Goal: Task Accomplishment & Management: Manage account settings

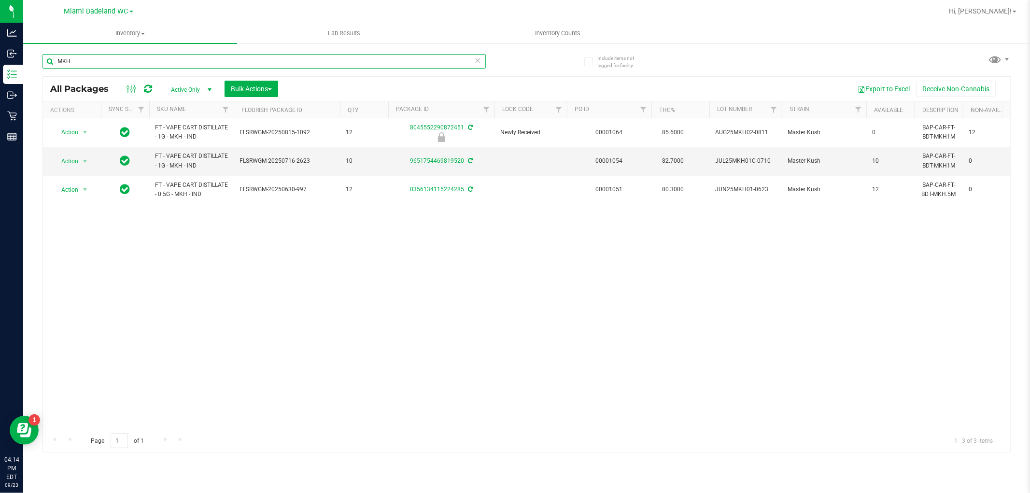
click at [109, 63] on input "MKH" at bounding box center [263, 61] width 443 height 14
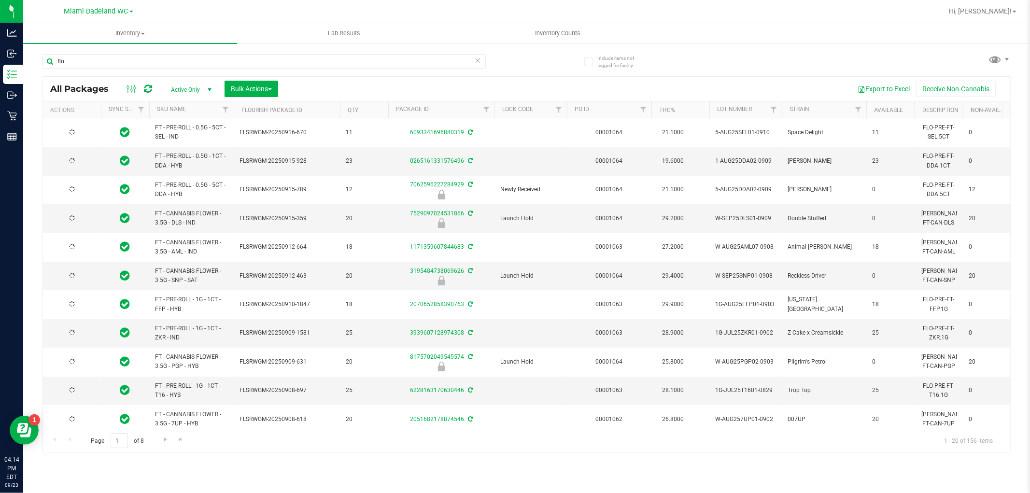
click at [206, 107] on th "SKU Name" at bounding box center [191, 109] width 84 height 17
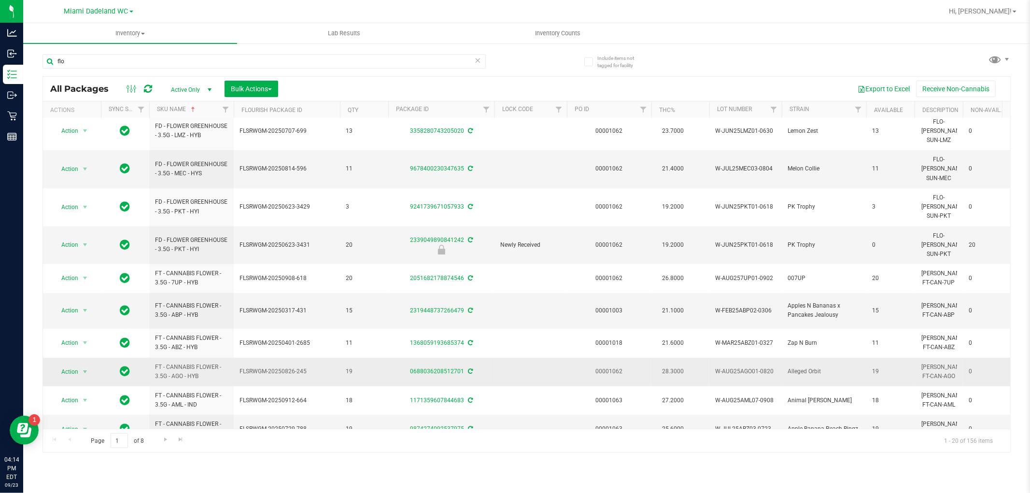
scroll to position [278, 0]
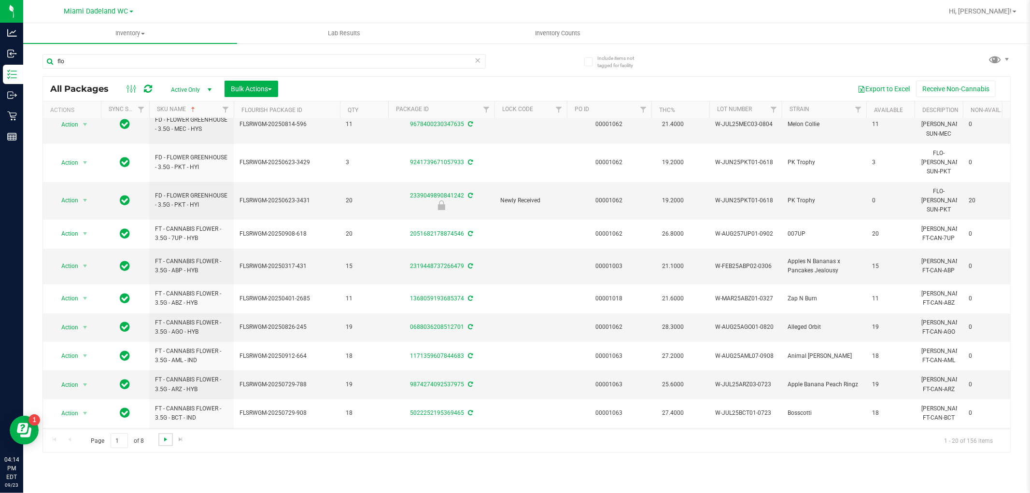
click at [166, 440] on span "Go to the next page" at bounding box center [166, 439] width 8 height 8
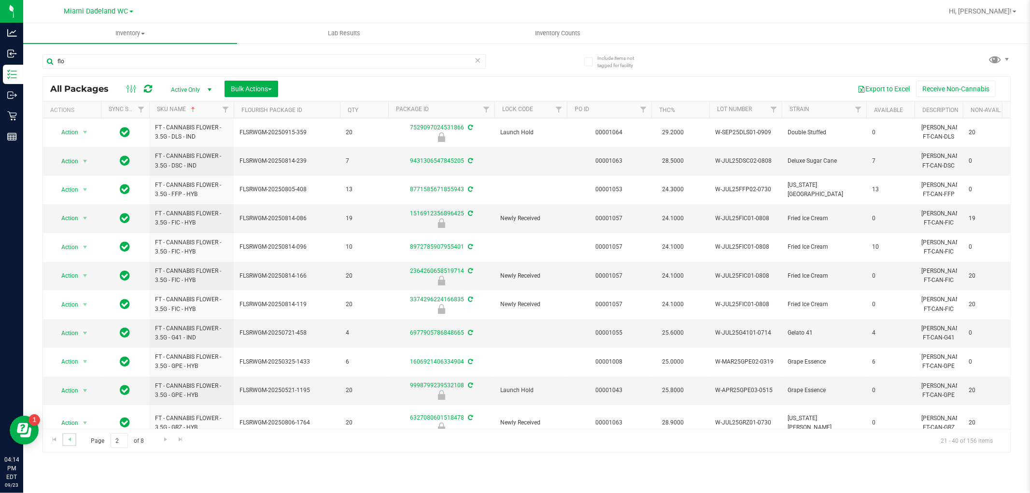
click at [73, 442] on link "Go to the previous page" at bounding box center [69, 439] width 14 height 13
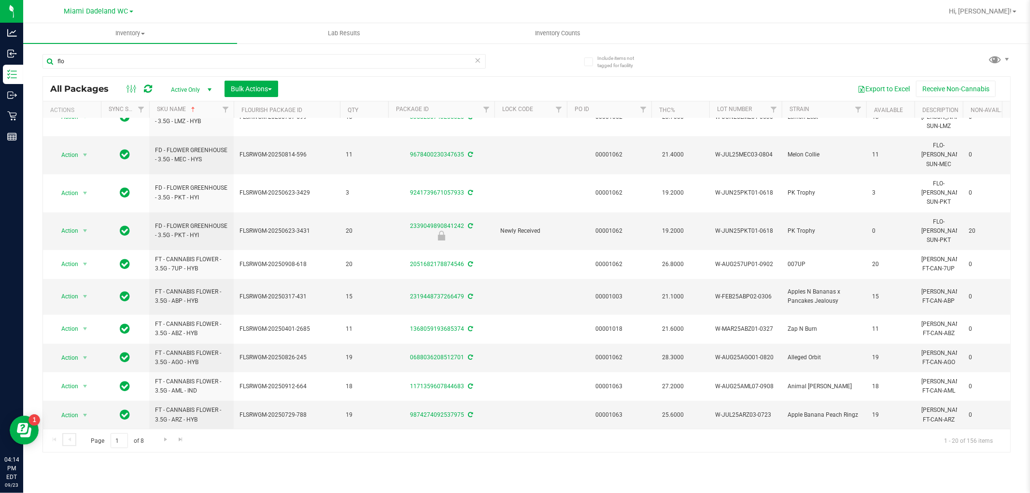
scroll to position [278, 0]
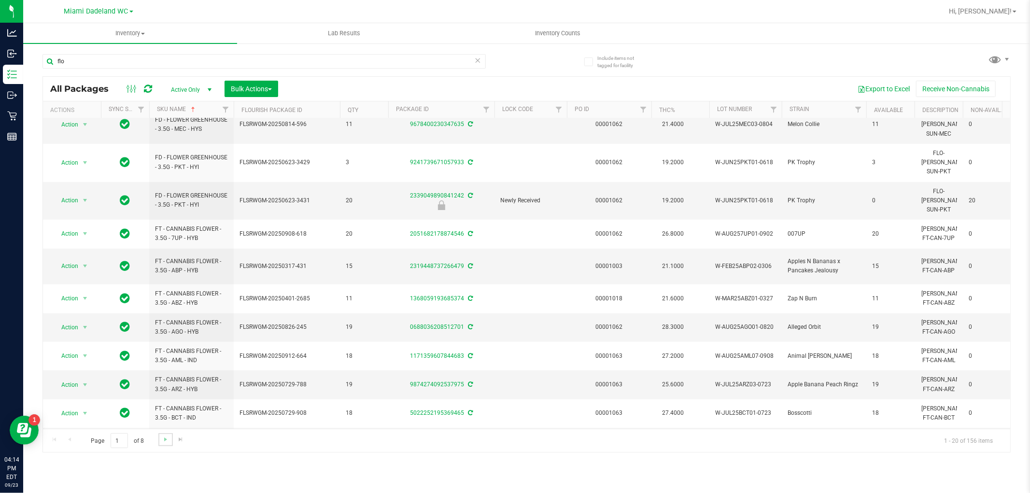
click at [166, 445] on link "Go to the next page" at bounding box center [165, 439] width 14 height 13
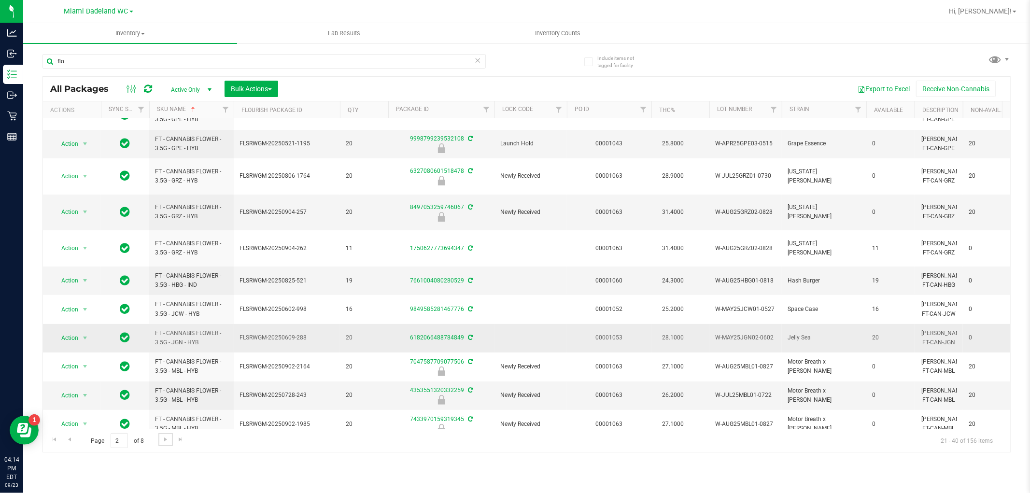
scroll to position [271, 0]
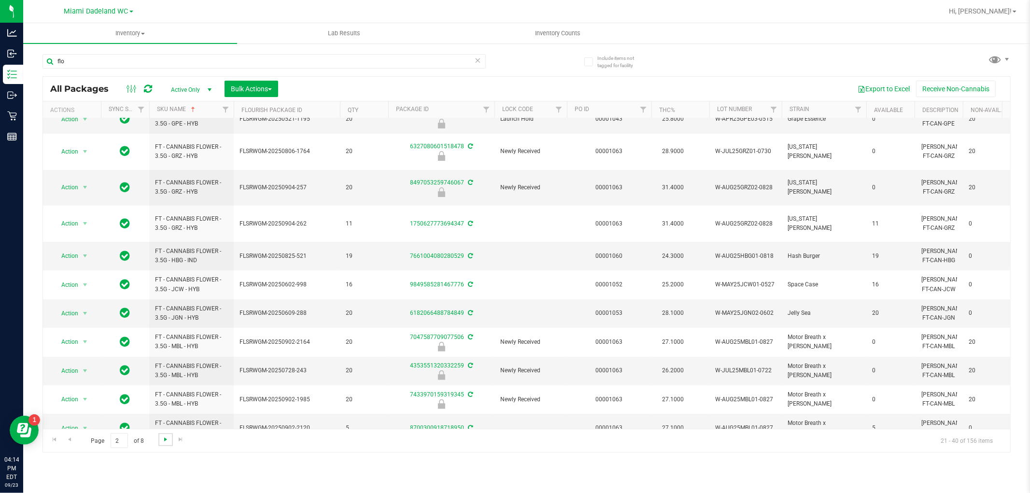
click at [164, 438] on span "Go to the next page" at bounding box center [166, 439] width 8 height 8
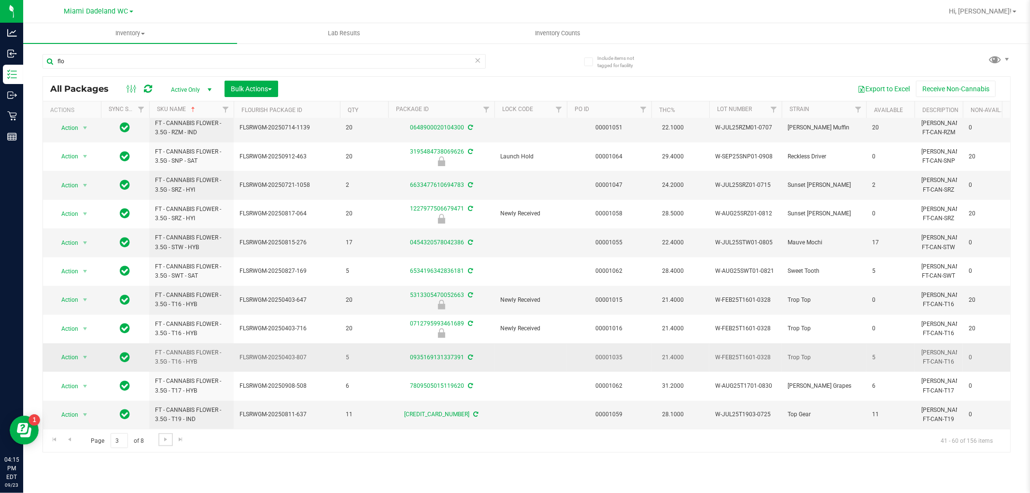
scroll to position [271, 0]
click at [170, 437] on link "Go to the next page" at bounding box center [165, 439] width 14 height 13
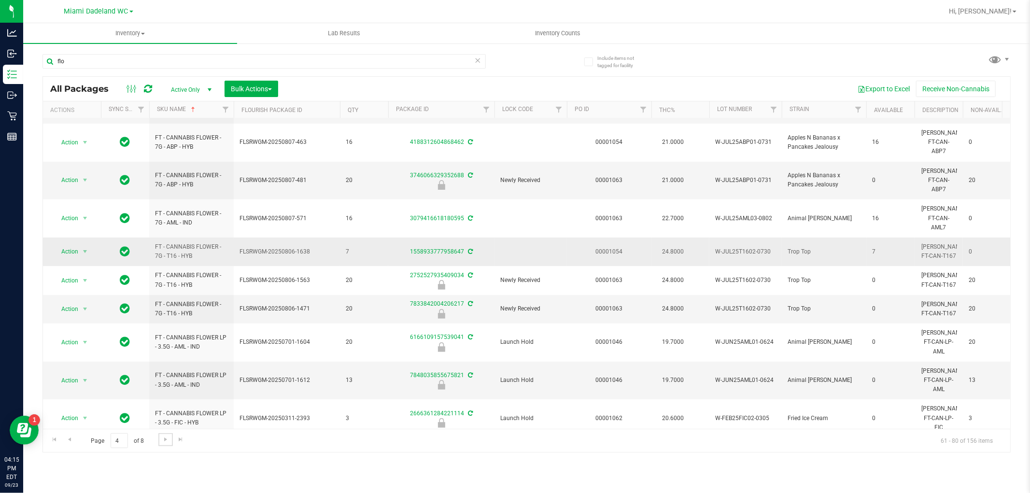
scroll to position [286, 0]
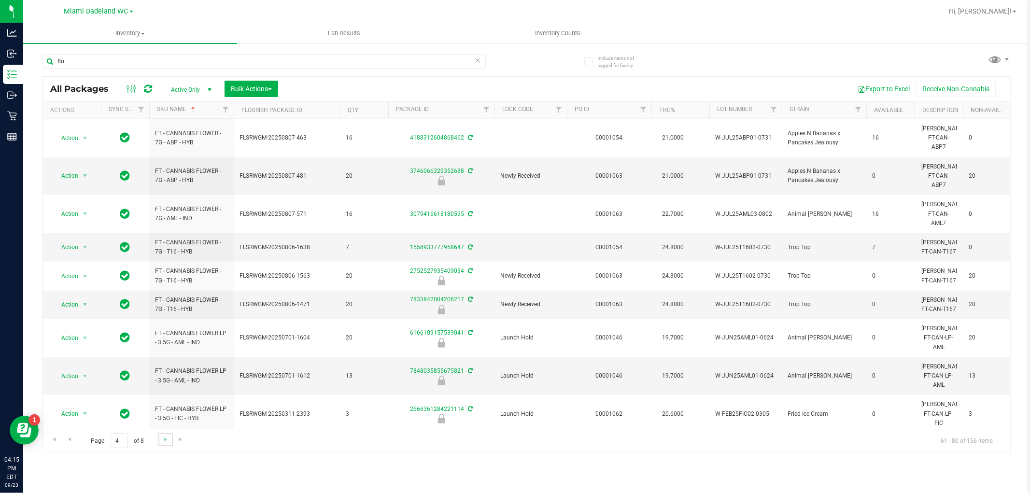
click at [160, 441] on link "Go to the next page" at bounding box center [165, 439] width 14 height 13
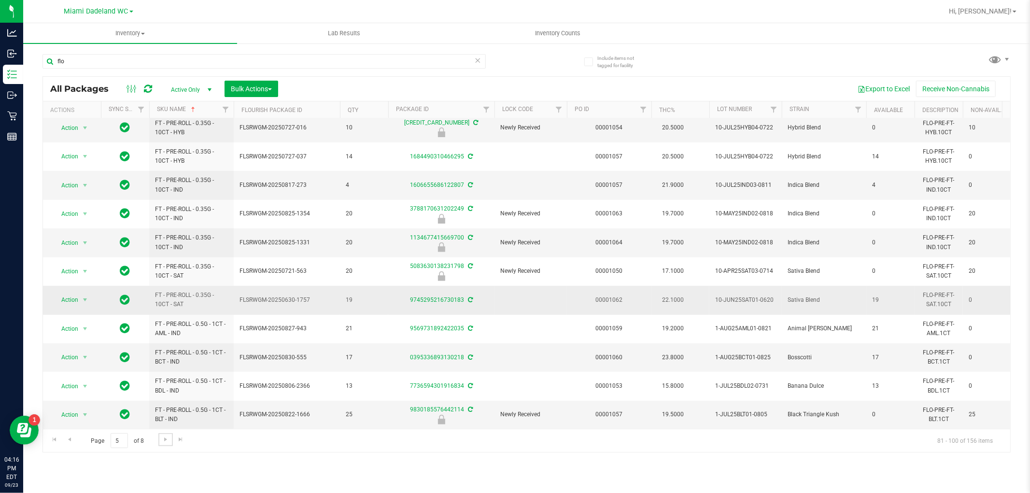
scroll to position [271, 0]
click at [168, 435] on link "Go to the next page" at bounding box center [165, 439] width 14 height 13
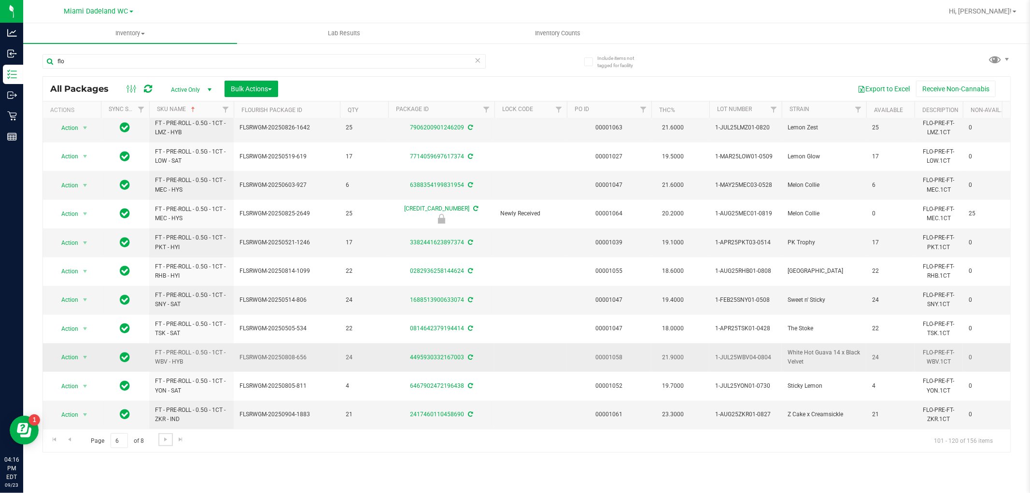
scroll to position [271, 0]
click at [165, 437] on span "Go to the next page" at bounding box center [166, 439] width 8 height 8
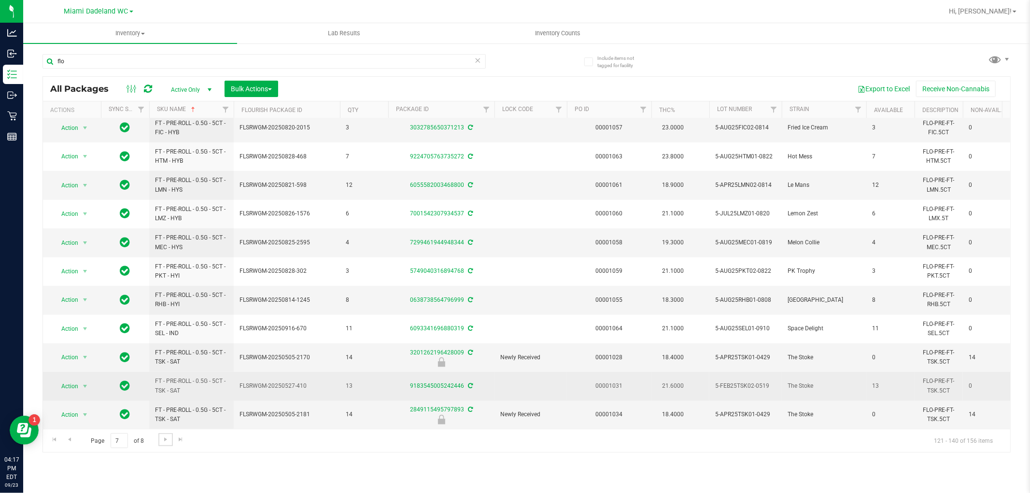
scroll to position [271, 0]
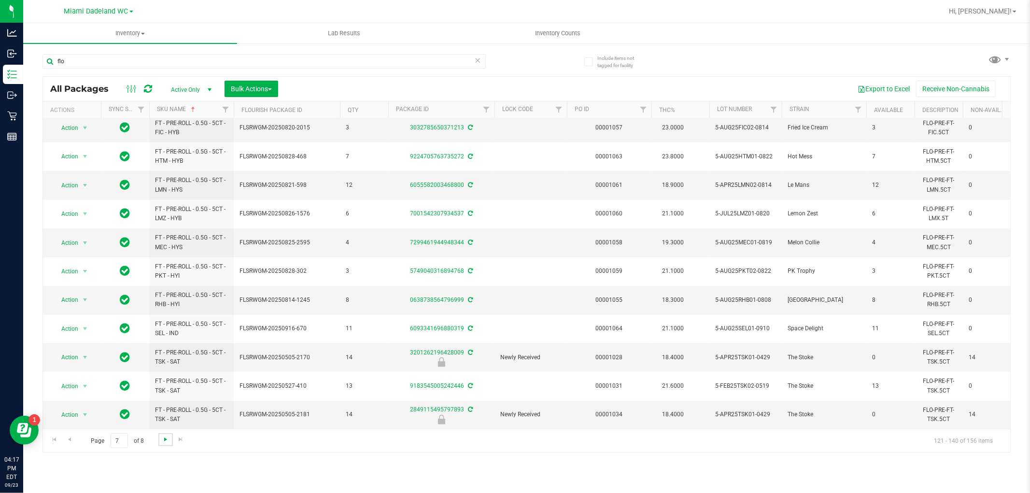
click at [162, 442] on span "Go to the next page" at bounding box center [166, 439] width 8 height 8
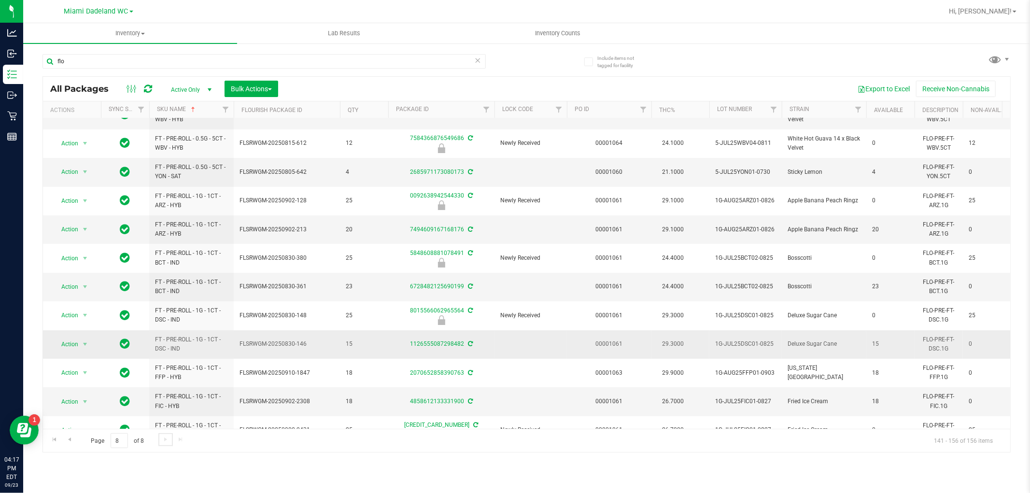
scroll to position [156, 0]
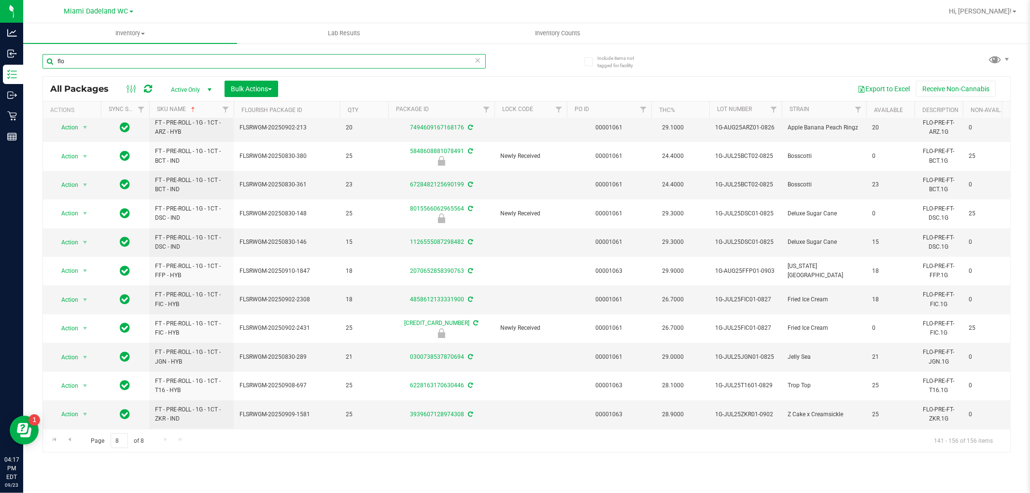
click at [136, 61] on input "flo" at bounding box center [263, 61] width 443 height 14
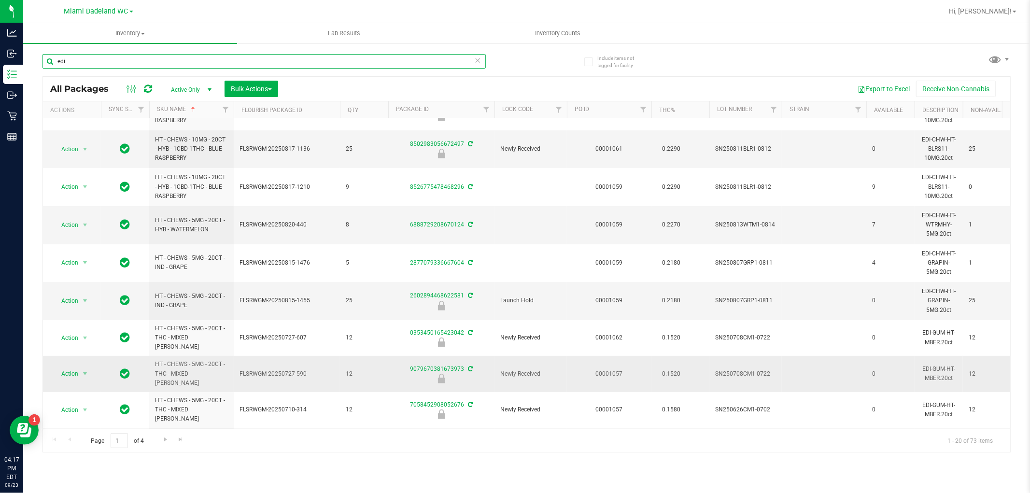
scroll to position [365, 0]
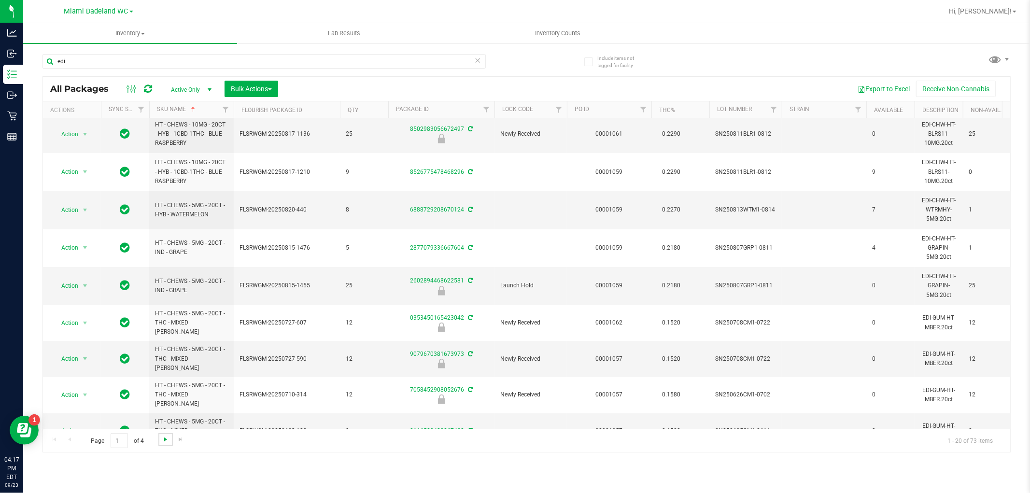
click at [166, 437] on span "Go to the next page" at bounding box center [166, 439] width 8 height 8
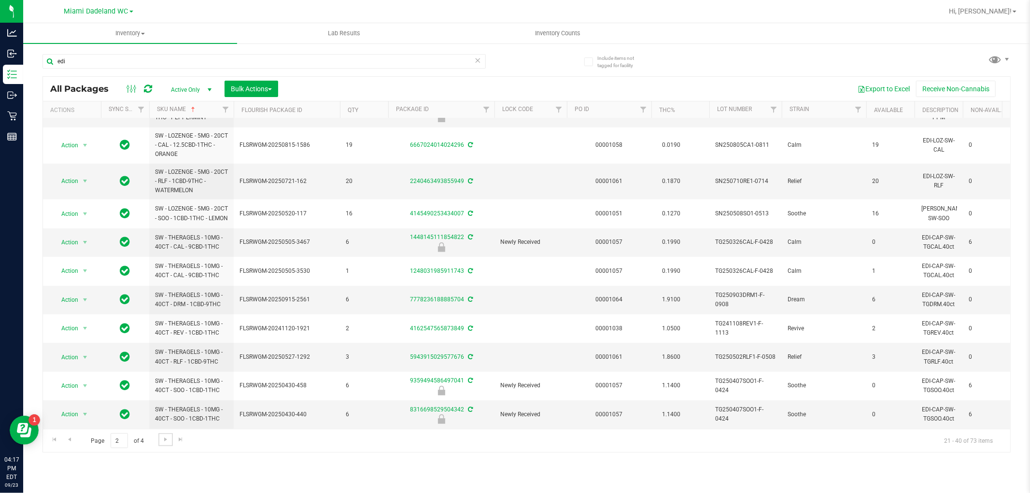
scroll to position [293, 0]
click at [163, 438] on span "Go to the next page" at bounding box center [166, 439] width 8 height 8
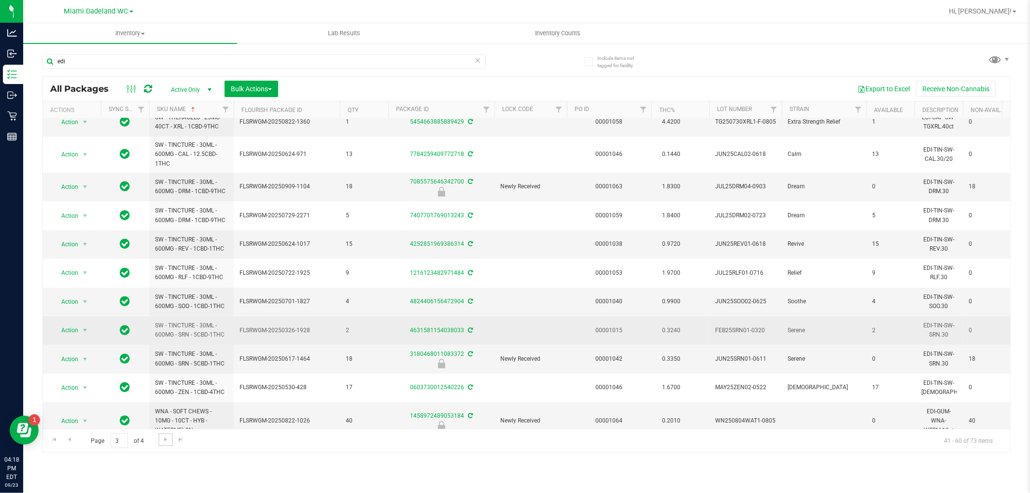
scroll to position [287, 0]
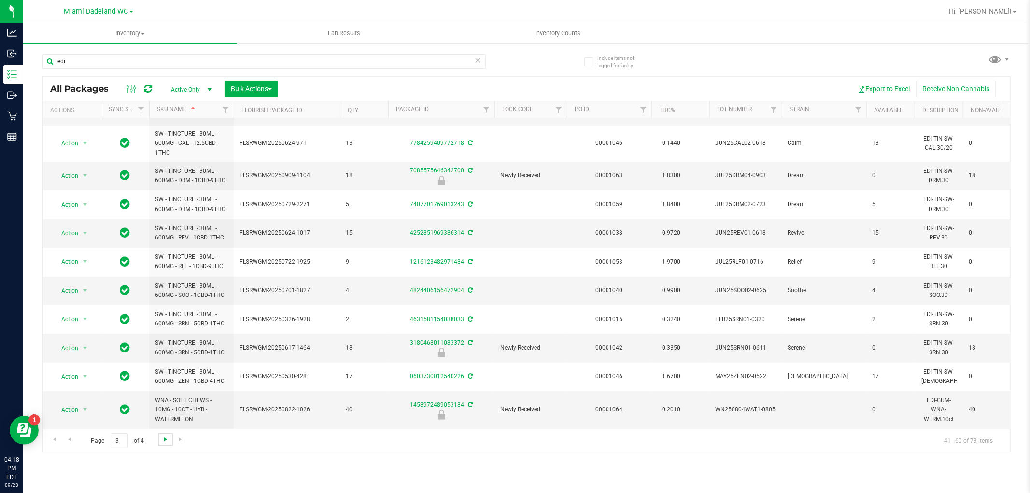
click at [168, 437] on span "Go to the next page" at bounding box center [166, 439] width 8 height 8
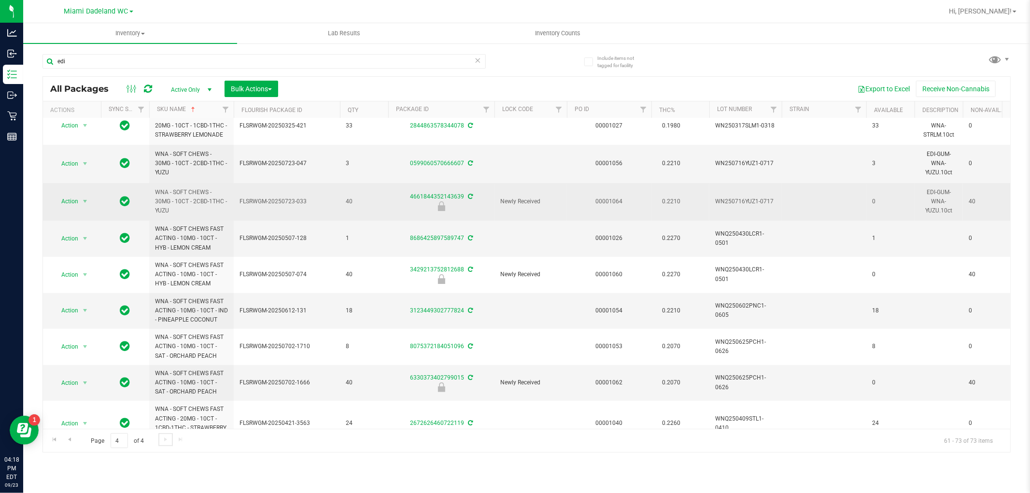
scroll to position [188, 0]
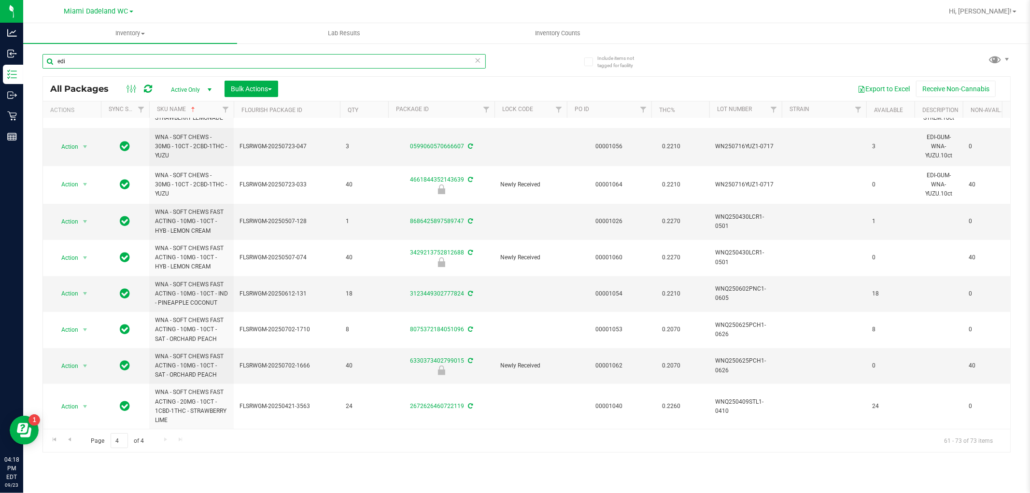
click at [163, 63] on input "edi" at bounding box center [263, 61] width 443 height 14
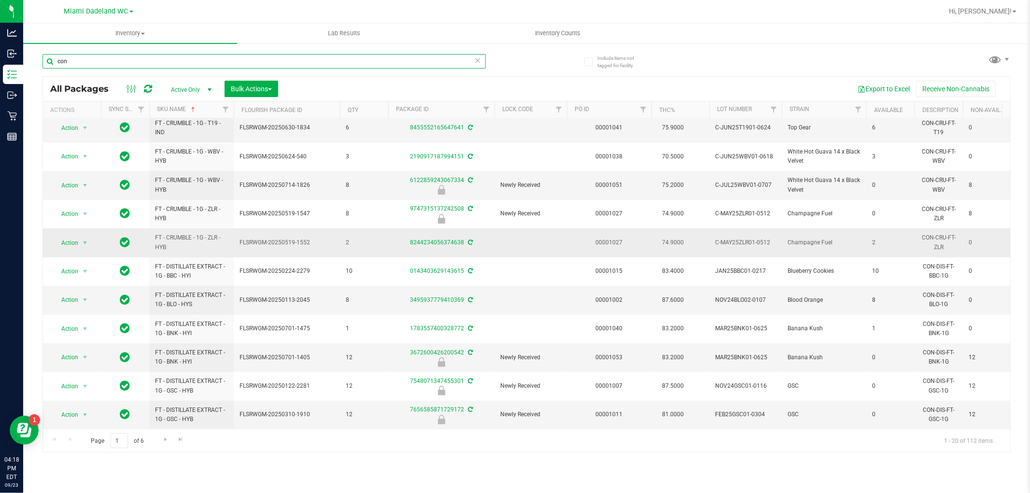
scroll to position [271, 0]
click at [163, 437] on span "Go to the next page" at bounding box center [166, 439] width 8 height 8
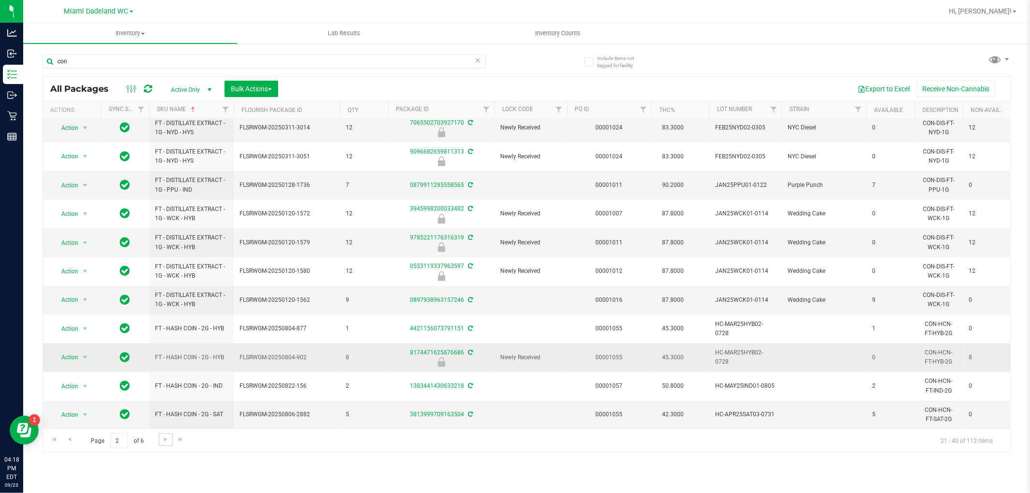
scroll to position [271, 0]
click at [166, 437] on span "Go to the next page" at bounding box center [166, 439] width 8 height 8
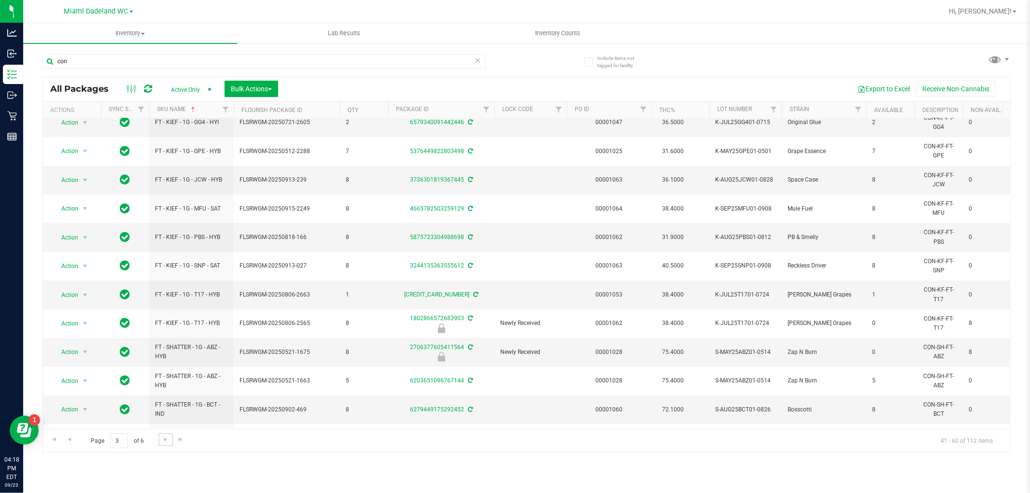
scroll to position [271, 0]
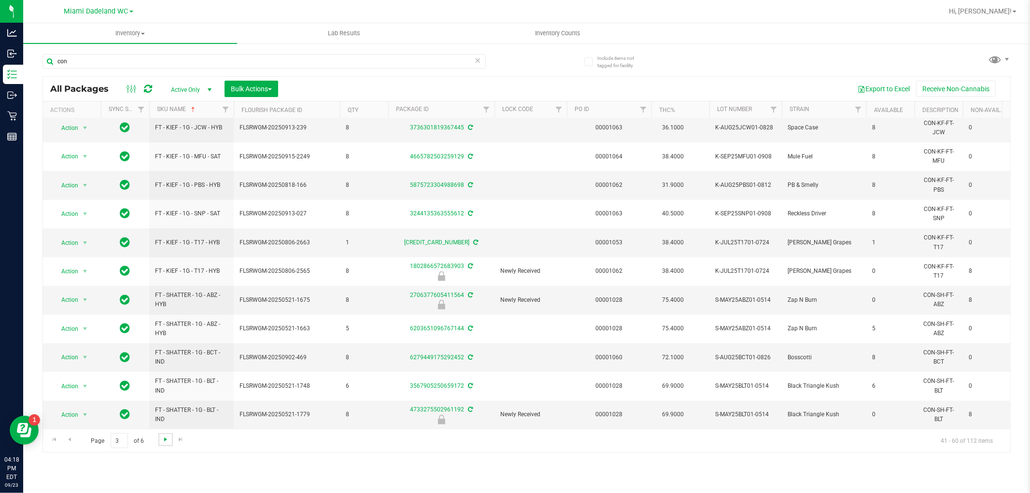
click at [162, 437] on span "Go to the next page" at bounding box center [166, 439] width 8 height 8
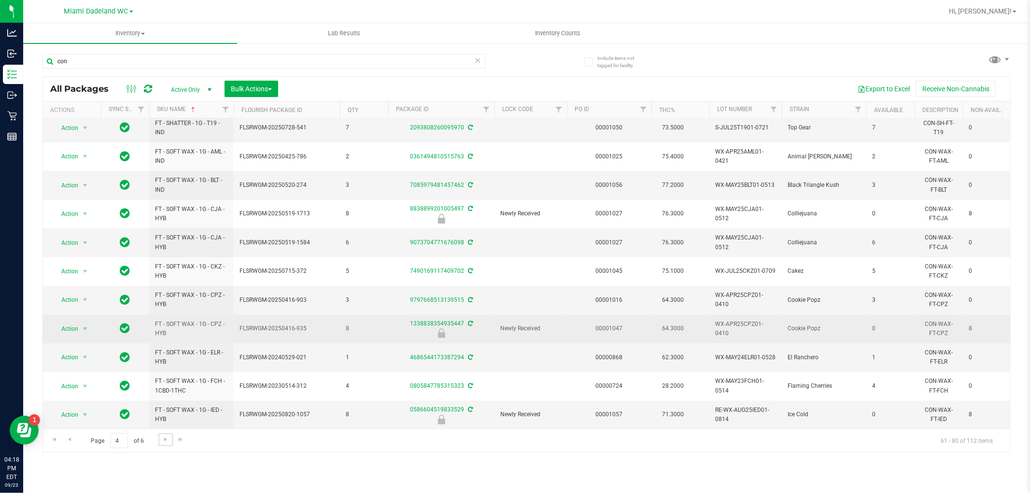
scroll to position [271, 0]
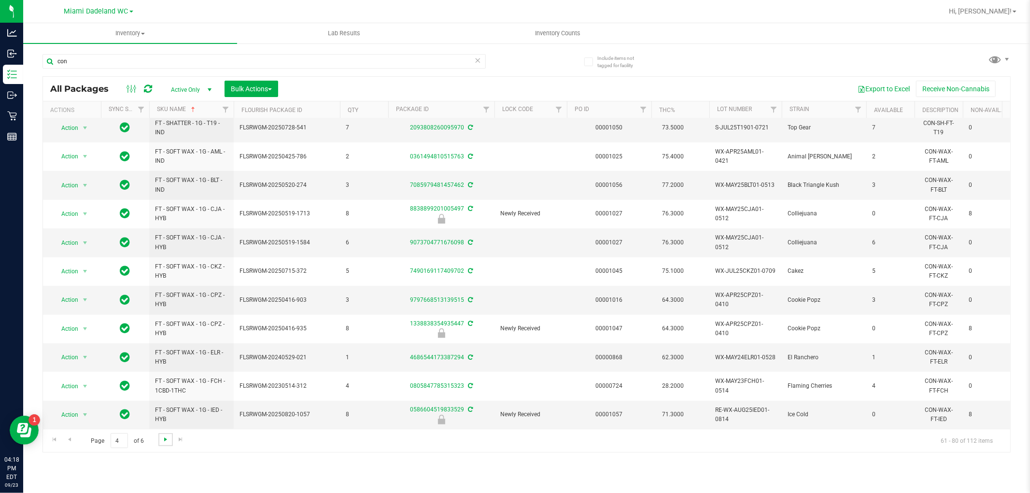
click at [166, 440] on span "Go to the next page" at bounding box center [166, 439] width 8 height 8
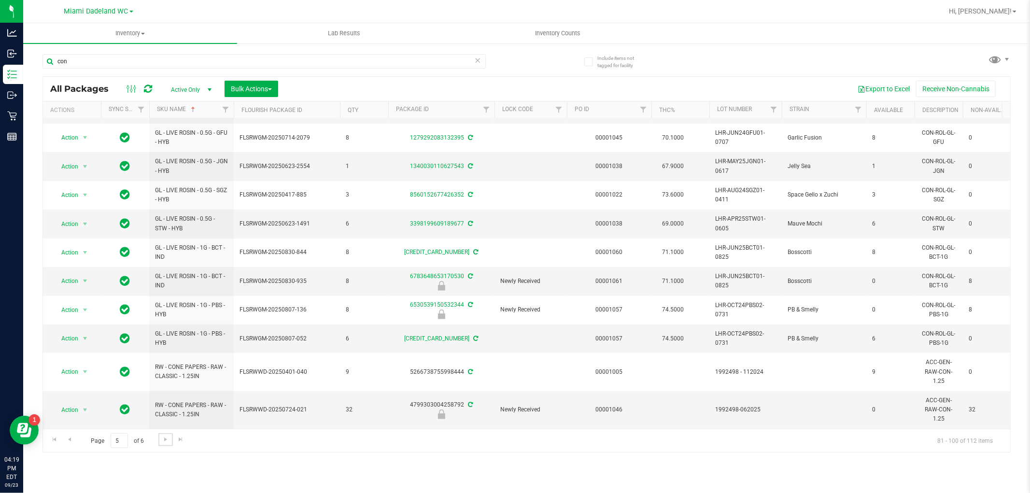
scroll to position [290, 0]
click at [166, 436] on span "Go to the next page" at bounding box center [166, 439] width 8 height 8
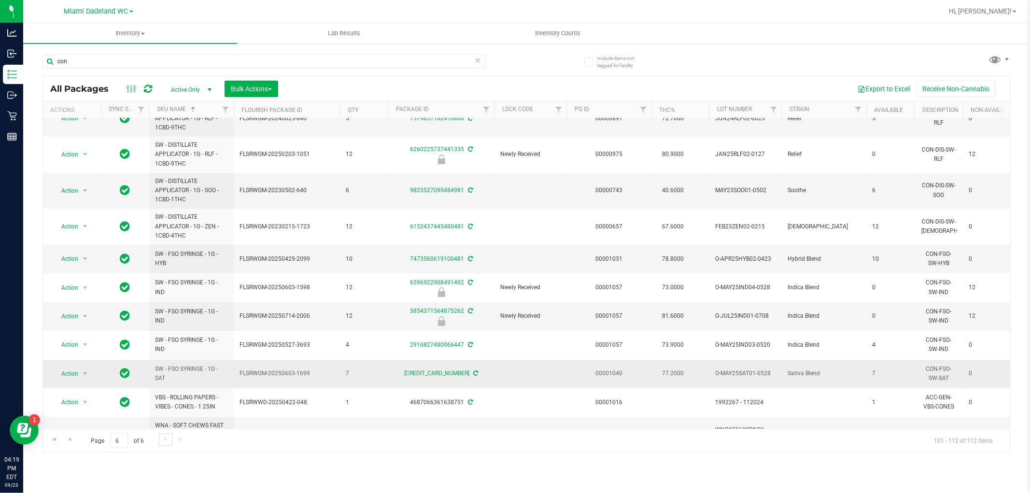
scroll to position [85, 0]
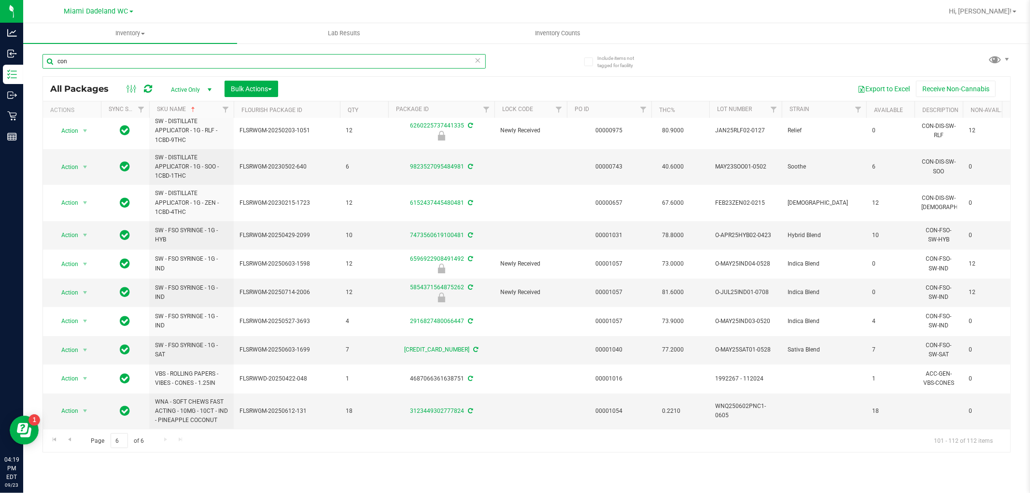
click at [143, 58] on input "con" at bounding box center [263, 61] width 443 height 14
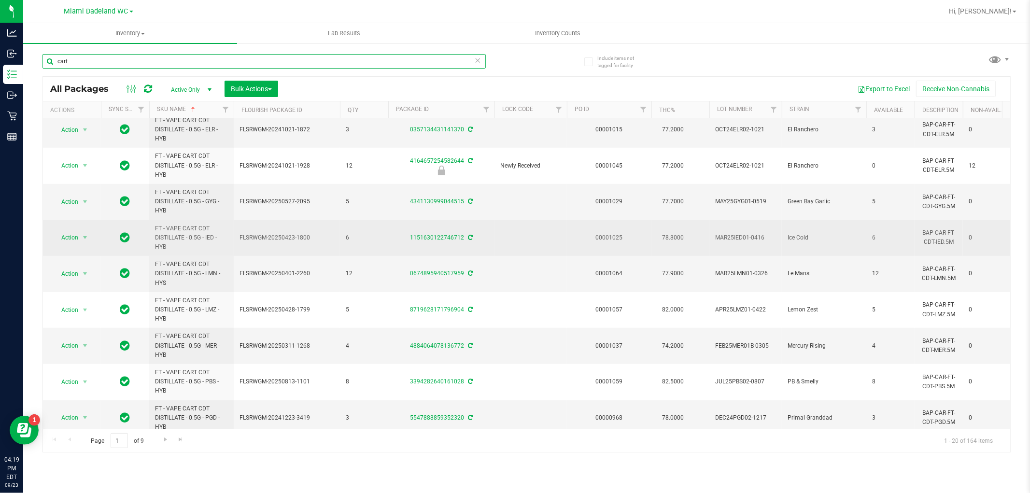
scroll to position [418, 0]
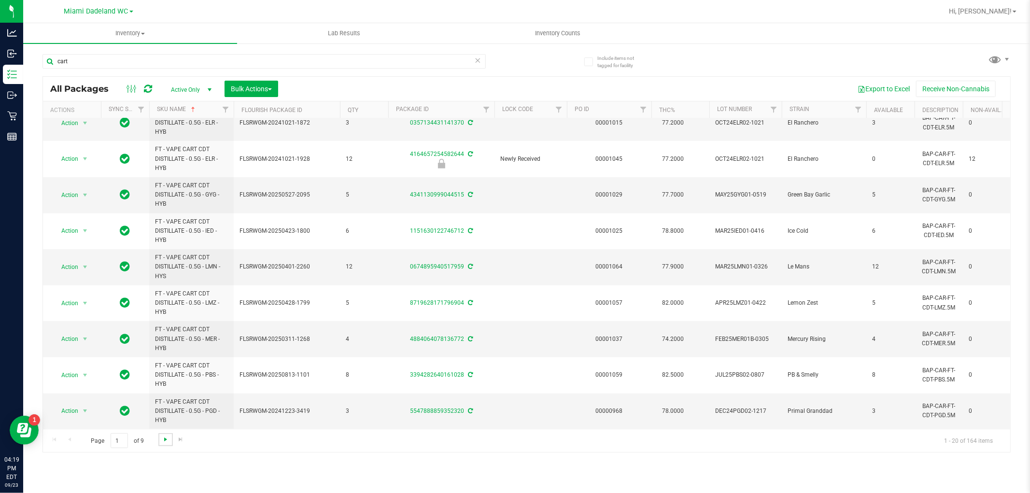
click at [168, 440] on span "Go to the next page" at bounding box center [166, 439] width 8 height 8
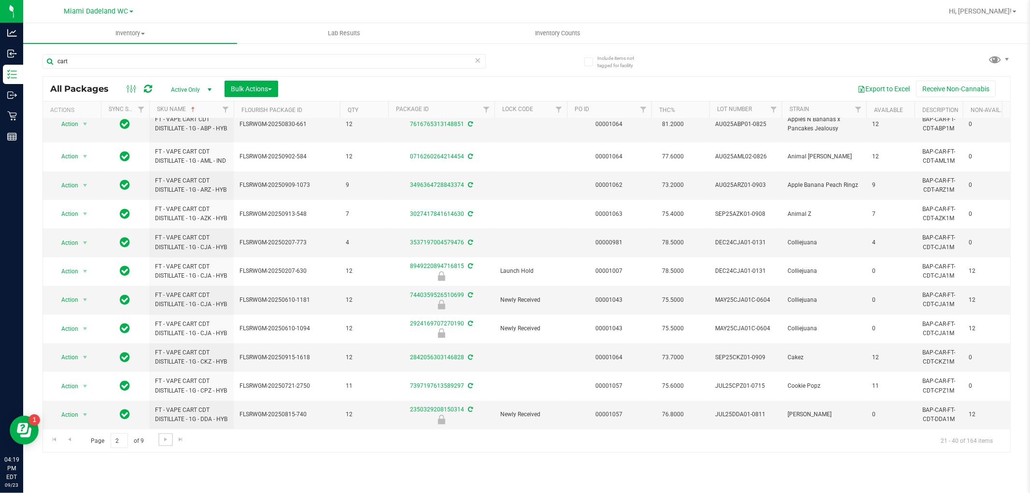
scroll to position [354, 0]
click at [163, 438] on span "Go to the next page" at bounding box center [166, 439] width 8 height 8
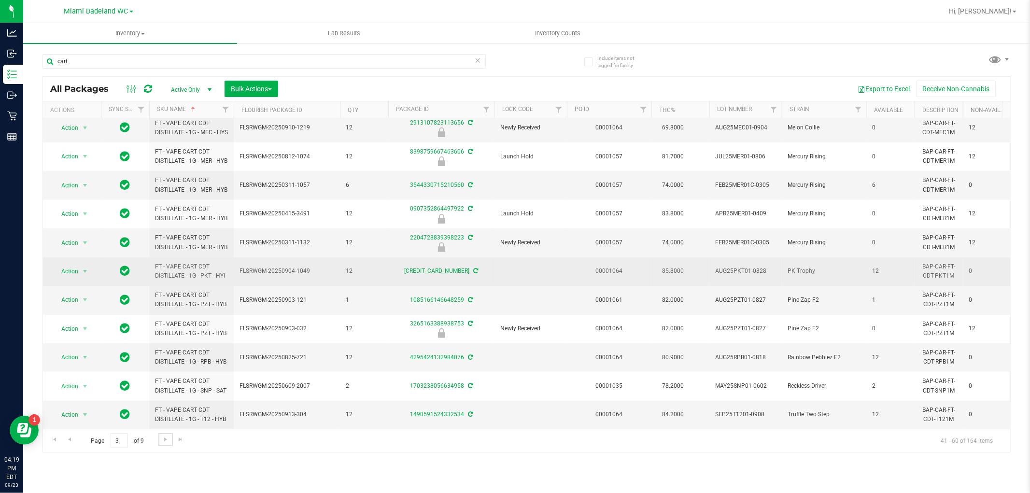
scroll to position [337, 0]
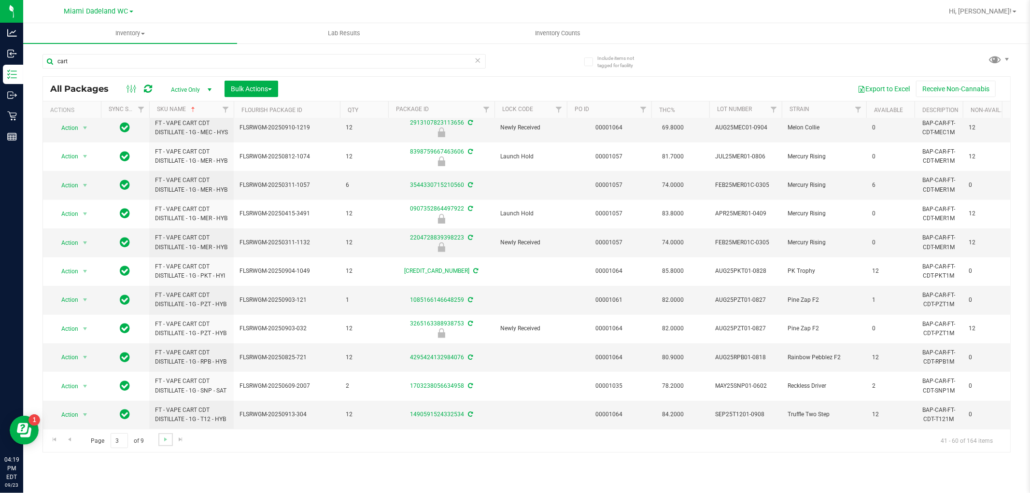
click at [160, 440] on link "Go to the next page" at bounding box center [165, 439] width 14 height 13
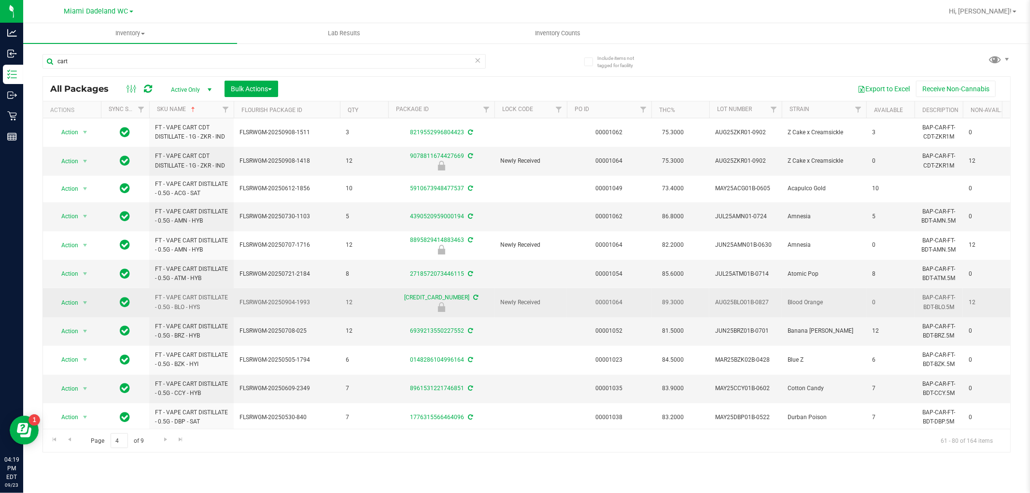
click at [321, 305] on span "FLSRWGM-20250904-1993" at bounding box center [286, 302] width 95 height 9
click at [71, 298] on span "Action" at bounding box center [66, 303] width 26 height 14
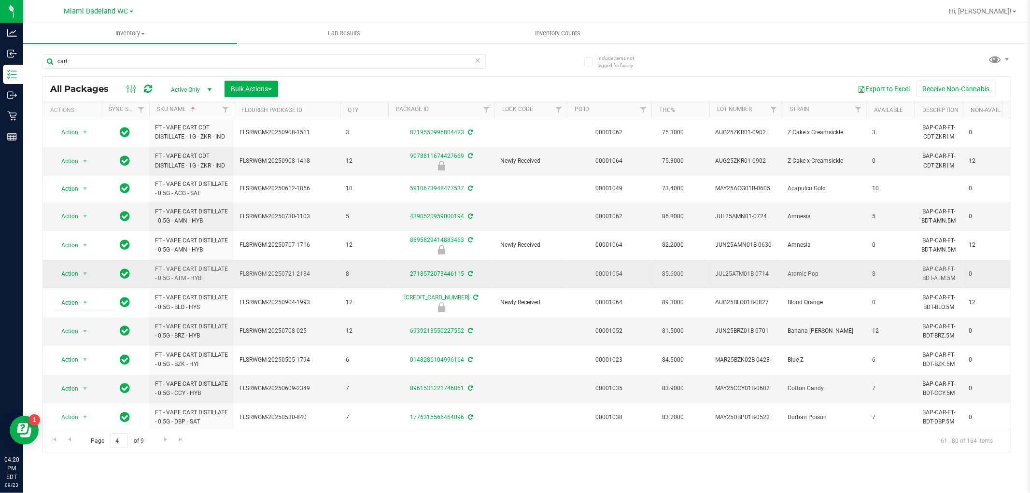
click at [337, 280] on td "FLSRWGM-20250721-2184" at bounding box center [287, 274] width 106 height 28
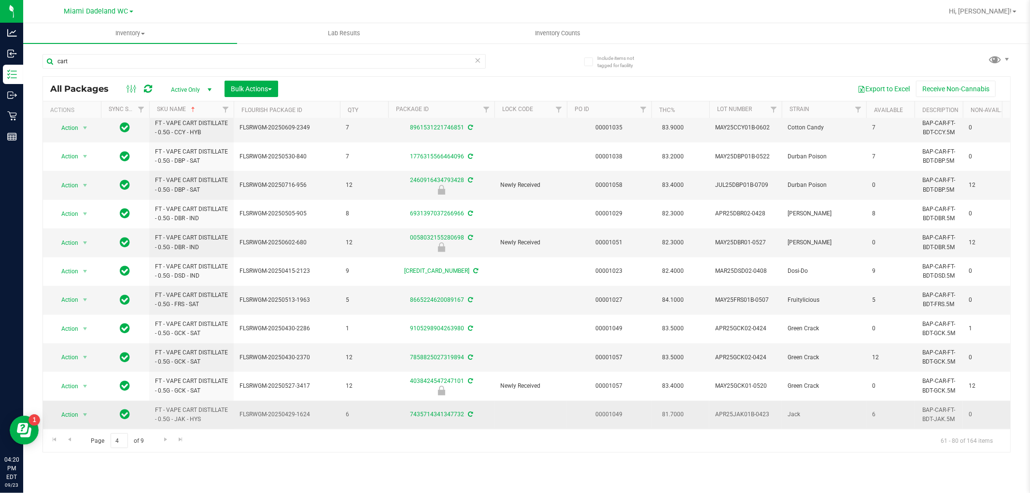
scroll to position [269, 0]
click at [162, 441] on span "Go to the next page" at bounding box center [166, 439] width 8 height 8
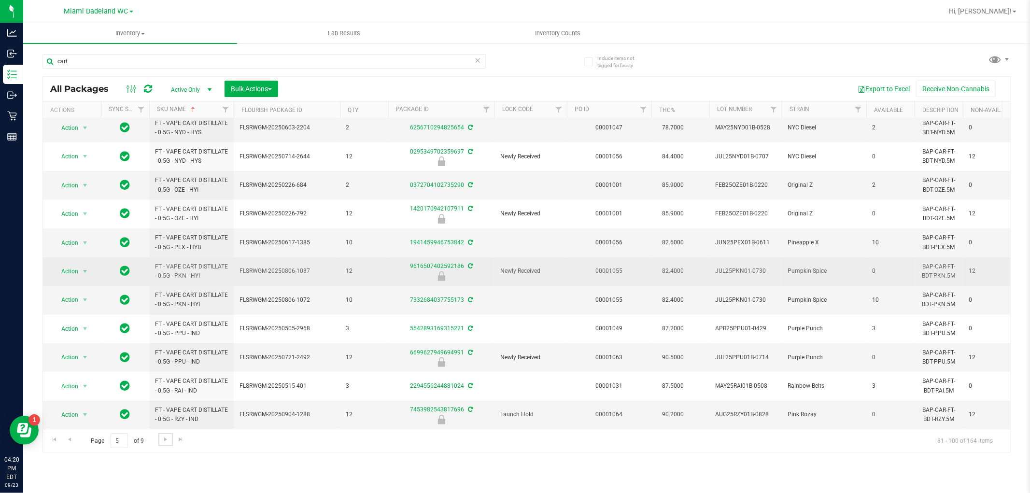
scroll to position [271, 0]
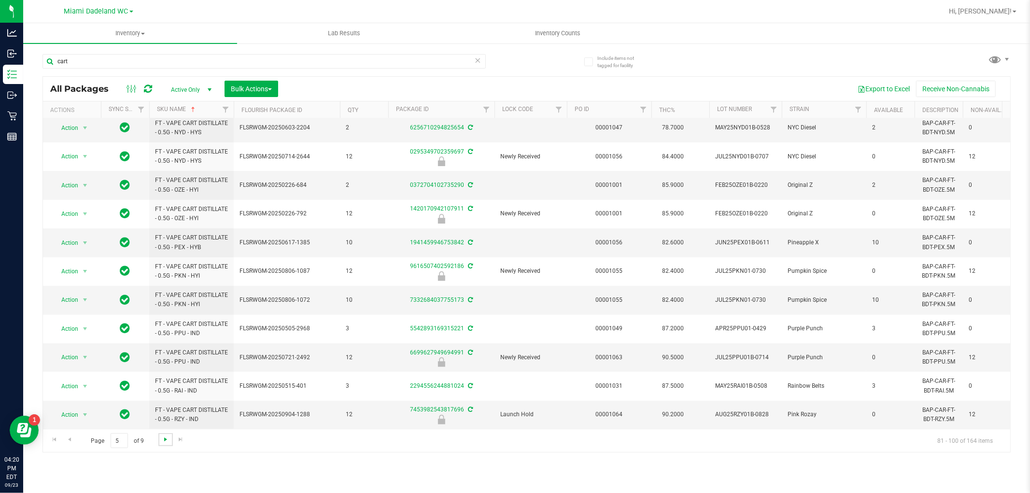
click at [165, 441] on span "Go to the next page" at bounding box center [166, 439] width 8 height 8
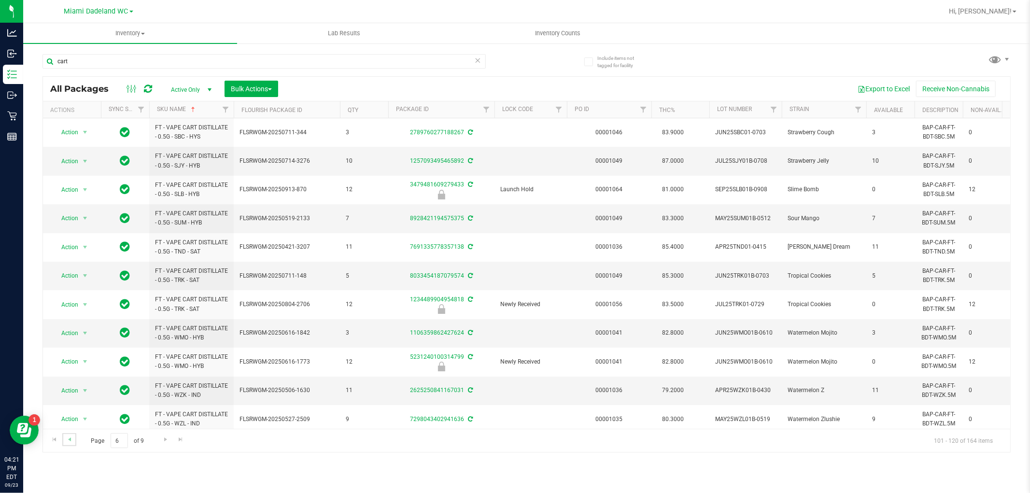
click at [70, 443] on link "Go to the previous page" at bounding box center [69, 439] width 14 height 13
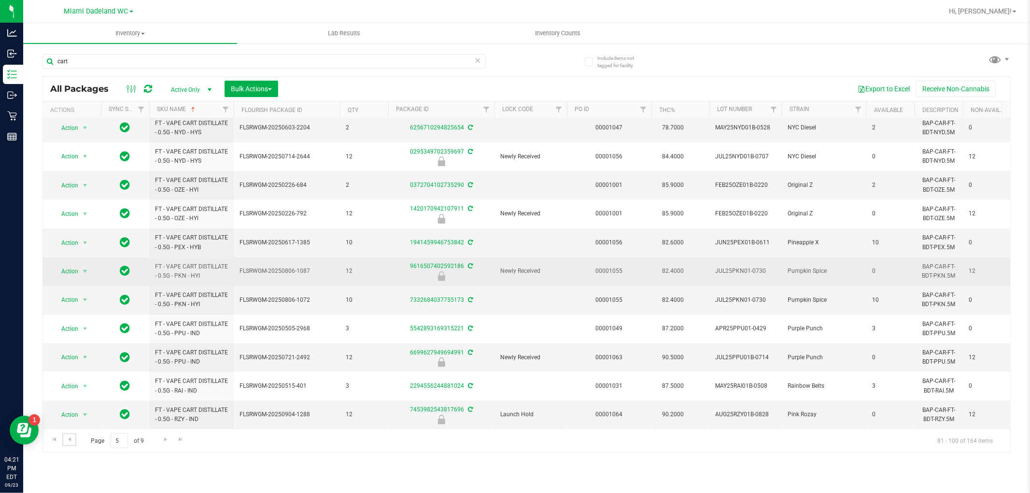
scroll to position [271, 0]
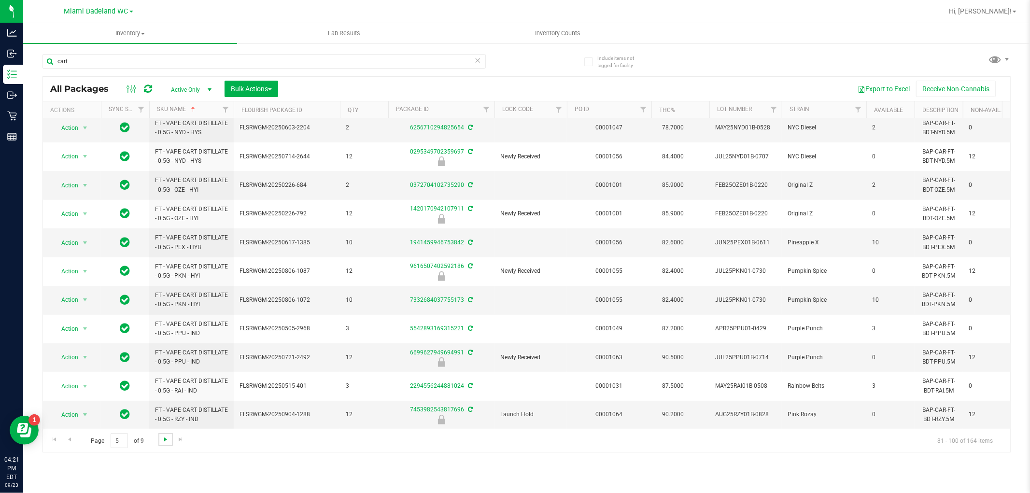
click at [167, 436] on span "Go to the next page" at bounding box center [166, 439] width 8 height 8
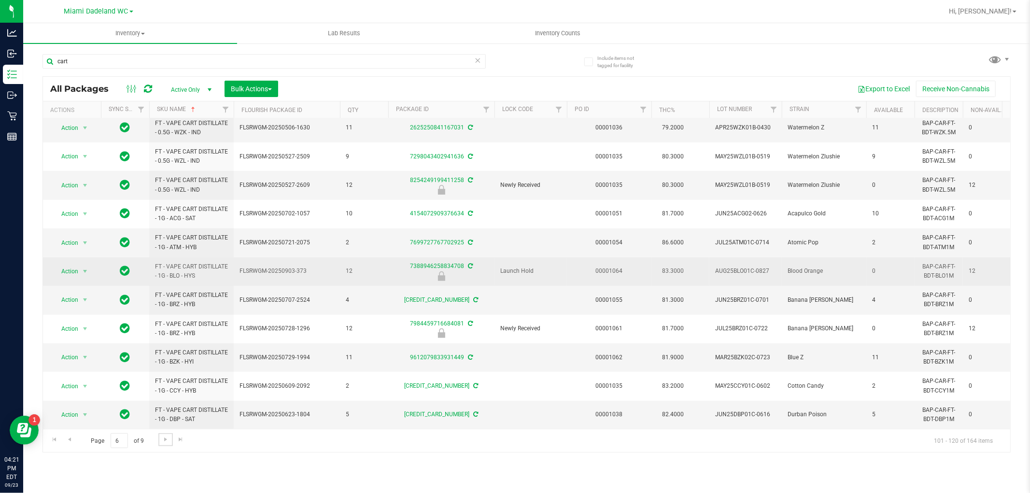
scroll to position [290, 0]
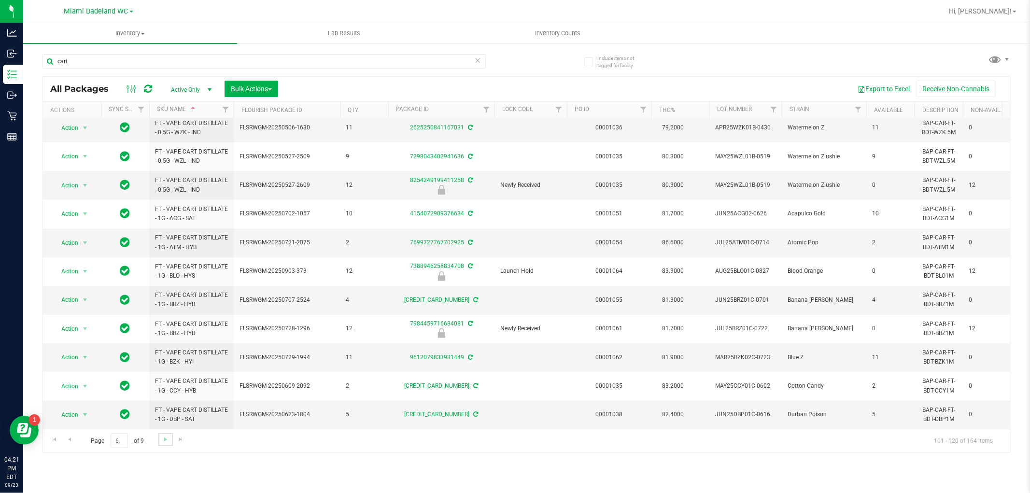
click at [160, 437] on link "Go to the next page" at bounding box center [165, 439] width 14 height 13
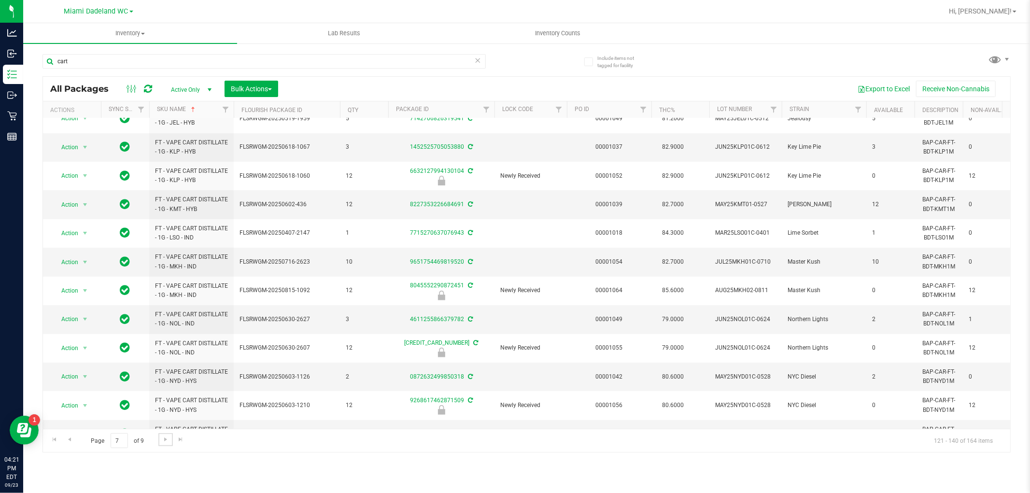
scroll to position [271, 0]
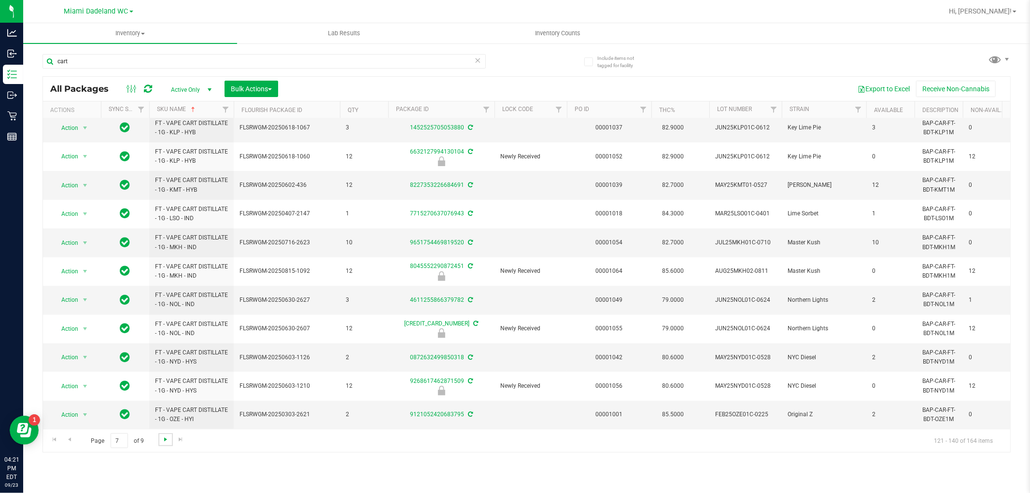
click at [162, 437] on span "Go to the next page" at bounding box center [166, 439] width 8 height 8
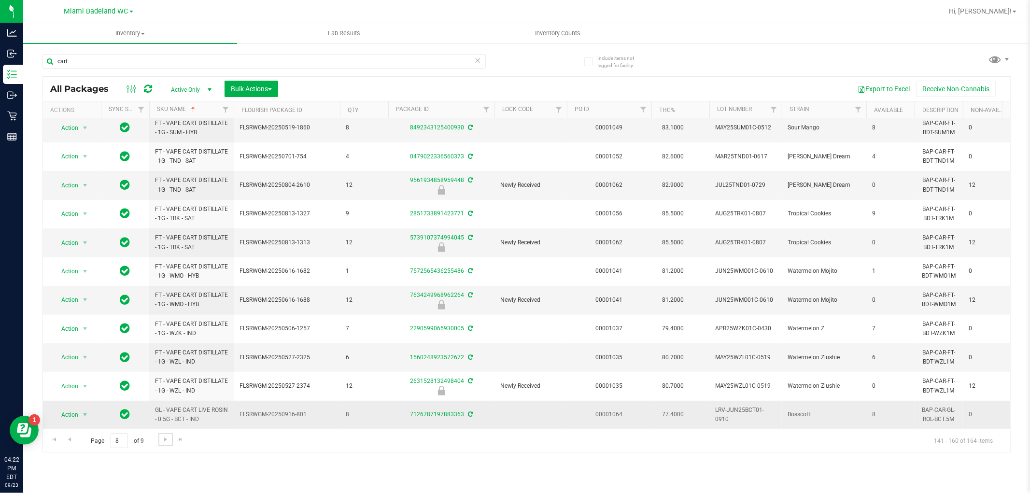
scroll to position [271, 0]
click at [166, 435] on link "Go to the next page" at bounding box center [165, 439] width 14 height 13
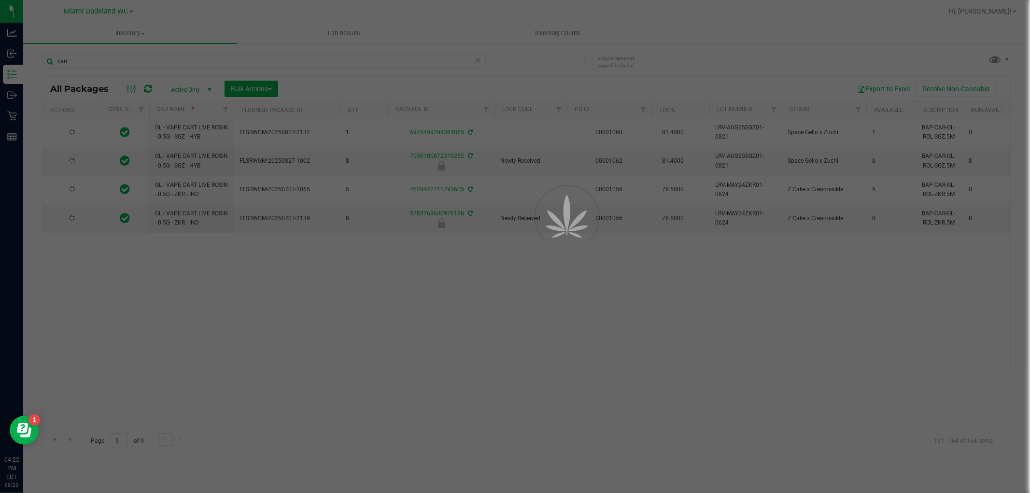
scroll to position [0, 0]
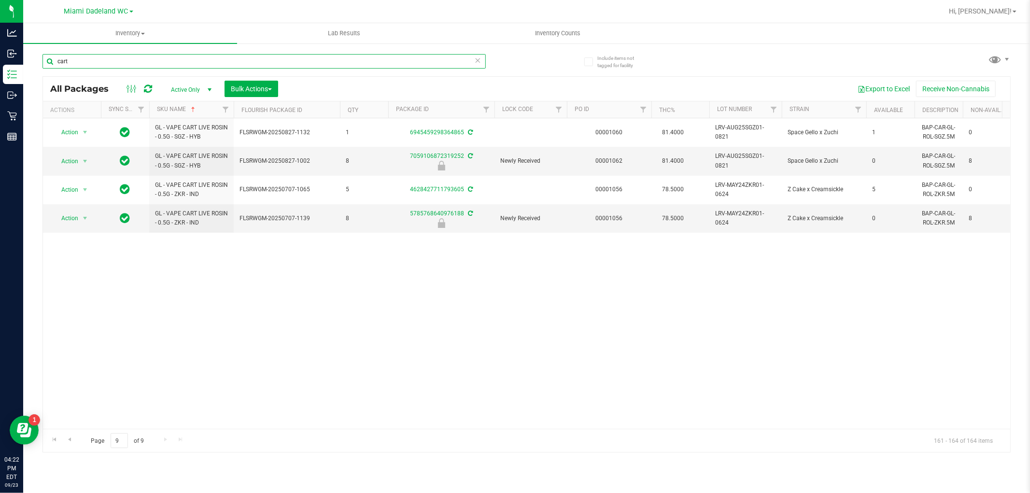
click at [264, 60] on input "cart" at bounding box center [263, 61] width 443 height 14
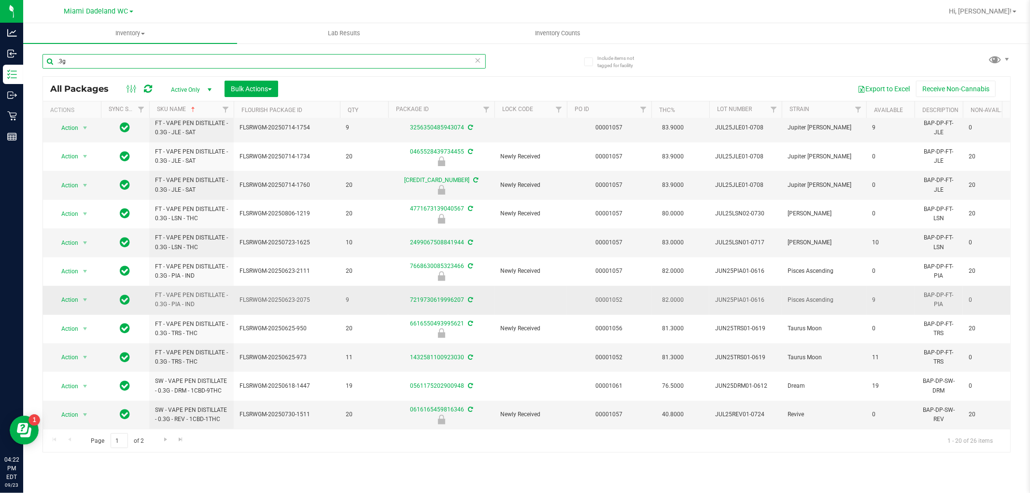
scroll to position [271, 0]
click at [162, 440] on span "Go to the next page" at bounding box center [166, 439] width 8 height 8
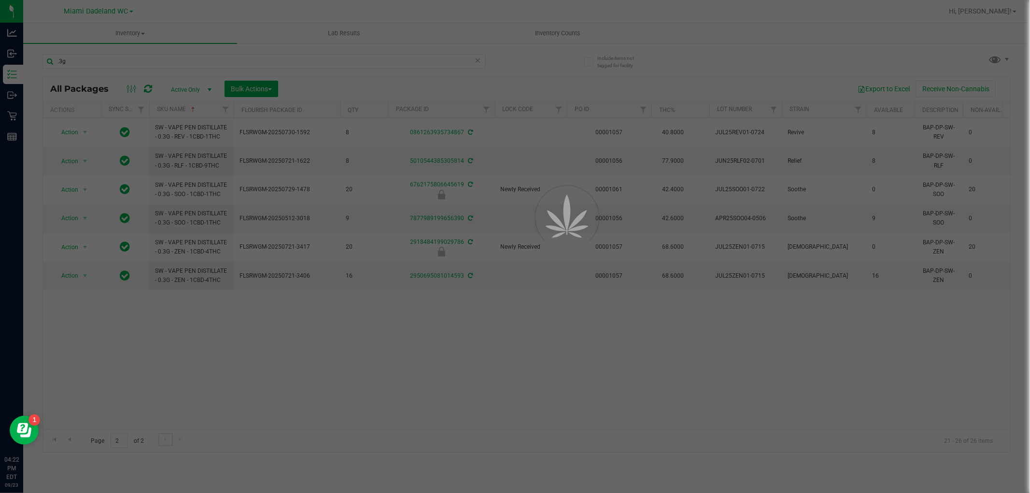
scroll to position [0, 0]
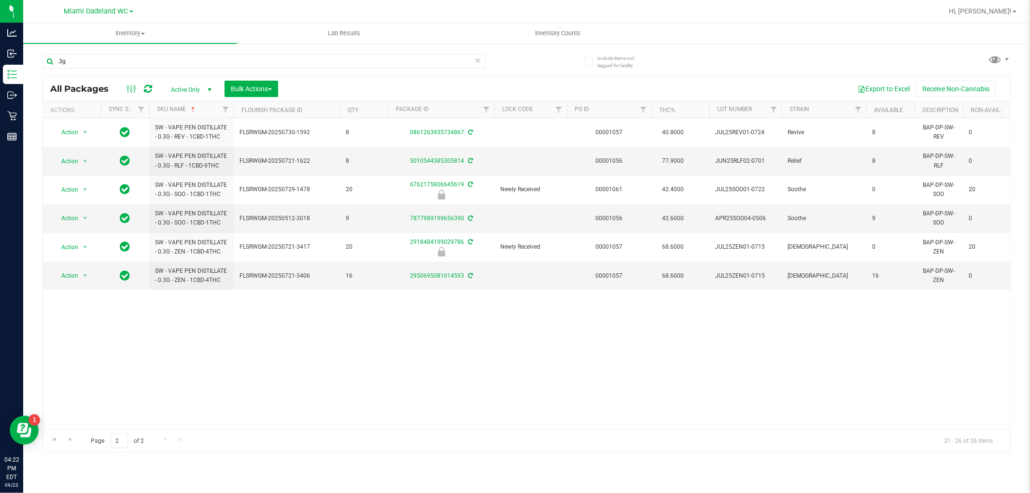
click at [192, 52] on div ".3g" at bounding box center [284, 60] width 484 height 31
click at [203, 59] on input ".3g" at bounding box center [263, 61] width 443 height 14
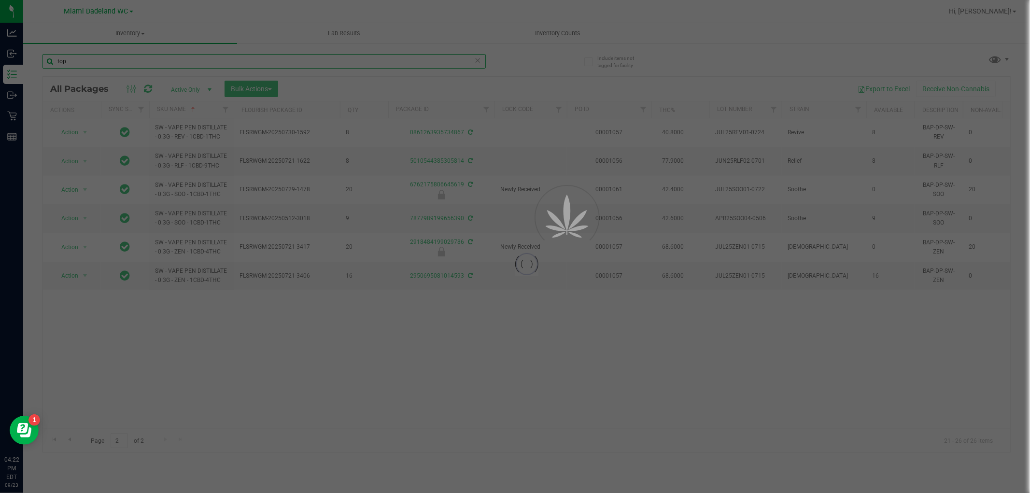
type input "top"
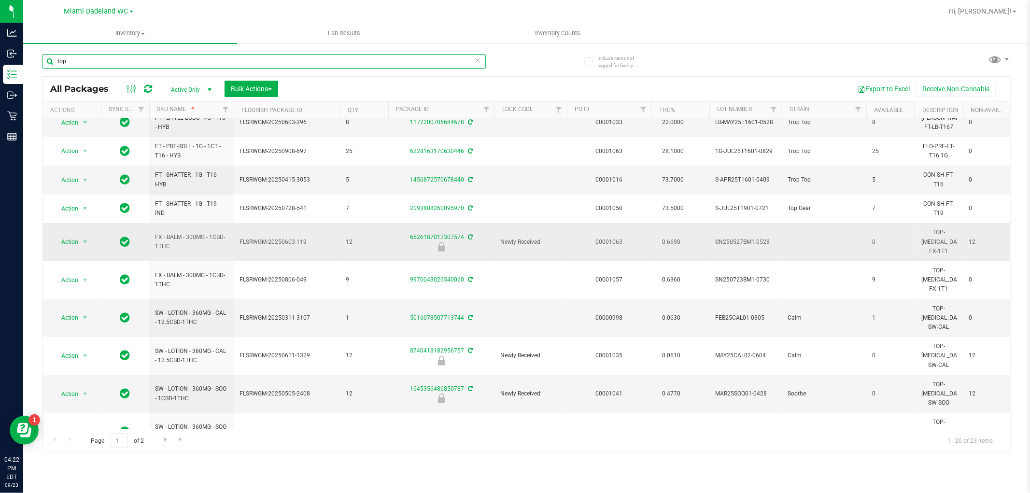
scroll to position [271, 0]
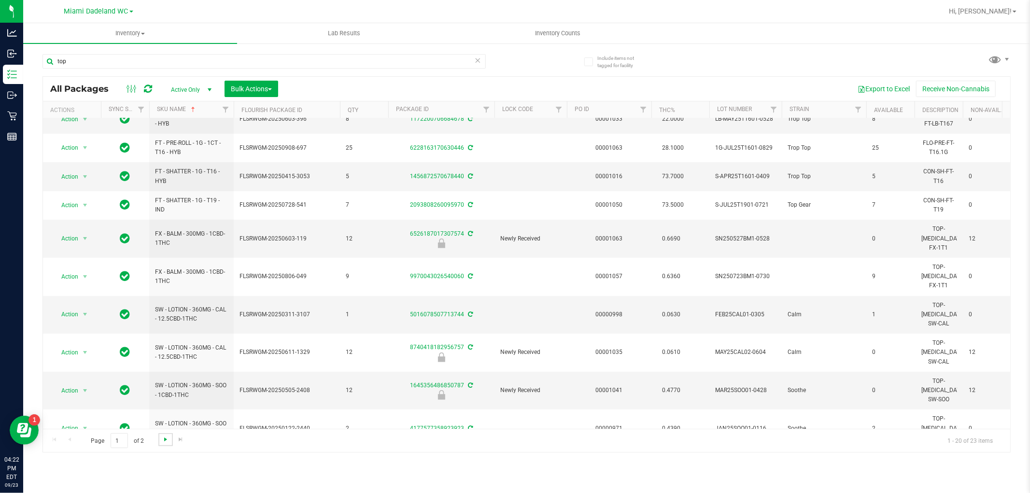
click at [163, 442] on span "Go to the next page" at bounding box center [166, 439] width 8 height 8
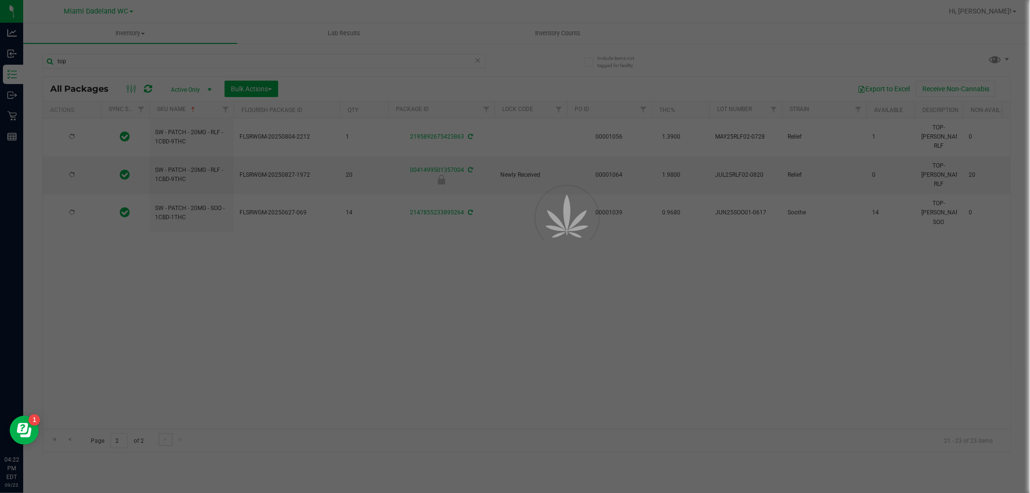
scroll to position [0, 0]
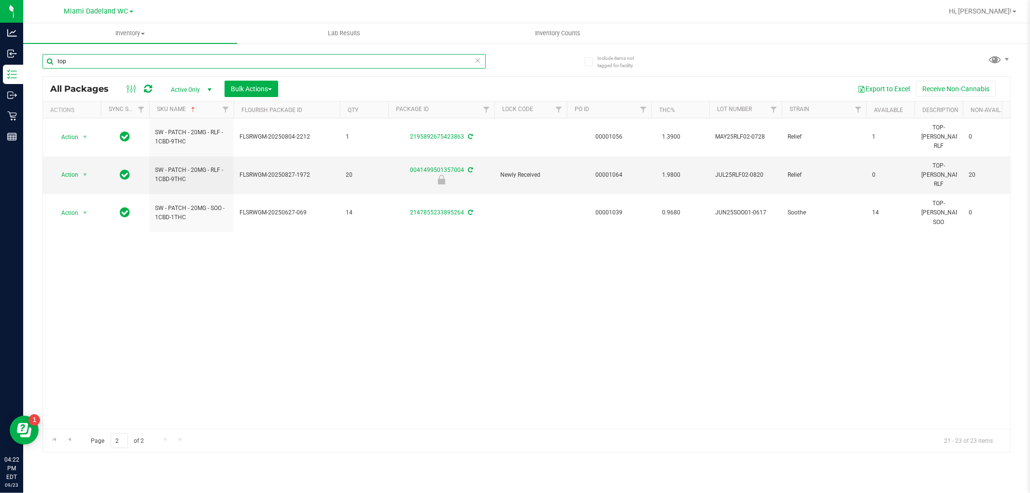
click at [295, 61] on input "top" at bounding box center [263, 61] width 443 height 14
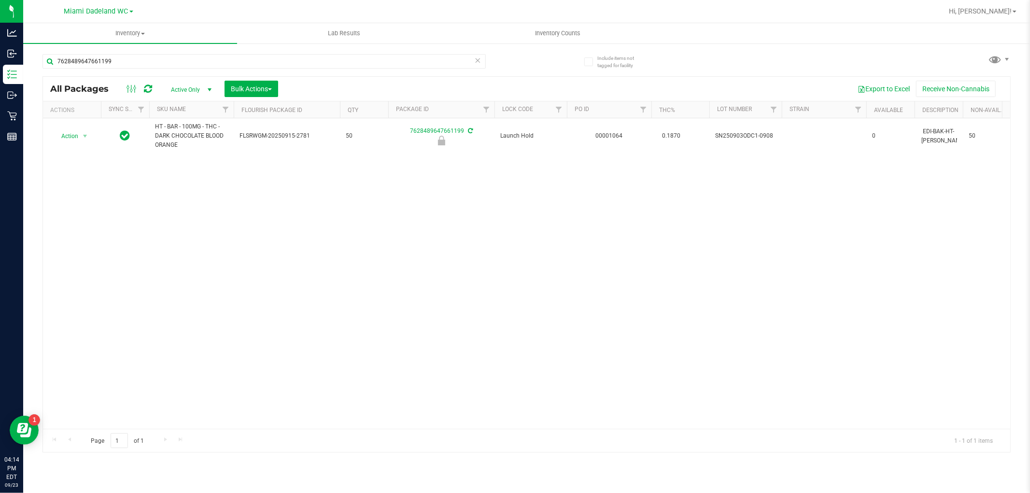
click at [476, 58] on icon at bounding box center [478, 60] width 7 height 12
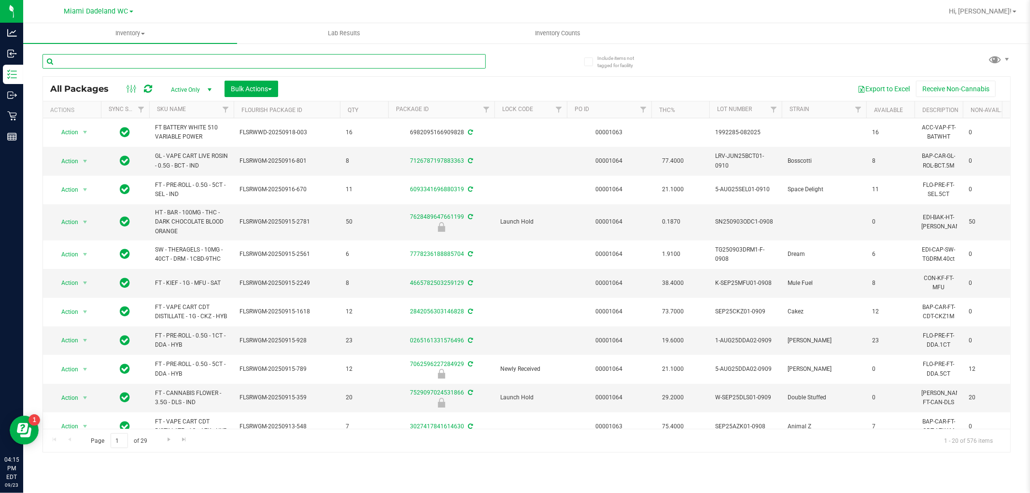
click at [157, 58] on input "text" at bounding box center [263, 61] width 443 height 14
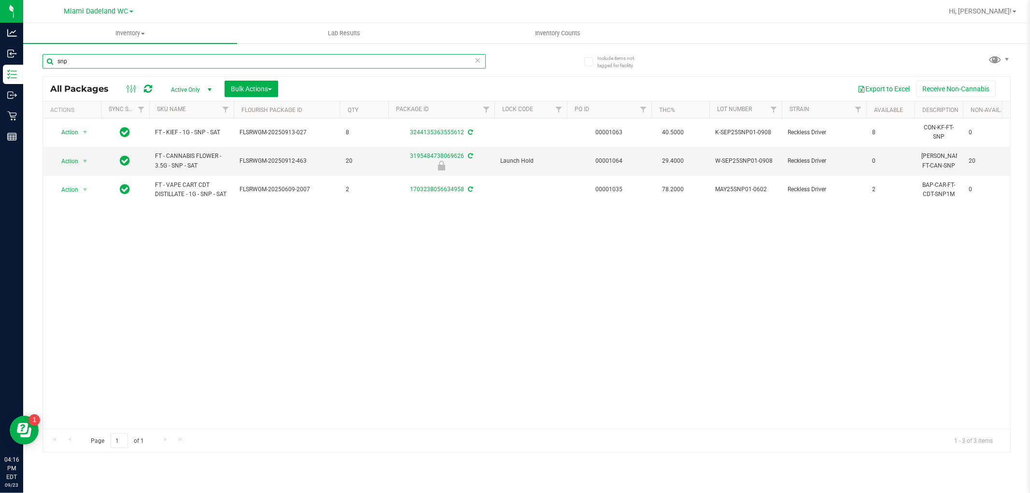
click at [169, 62] on input "snp" at bounding box center [263, 61] width 443 height 14
type input "dda"
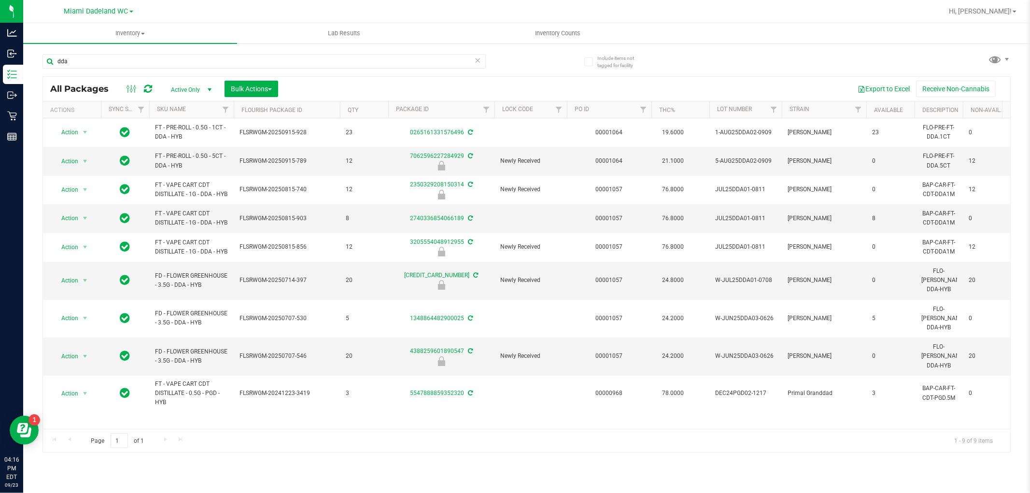
click at [209, 114] on th "SKU Name" at bounding box center [191, 109] width 84 height 17
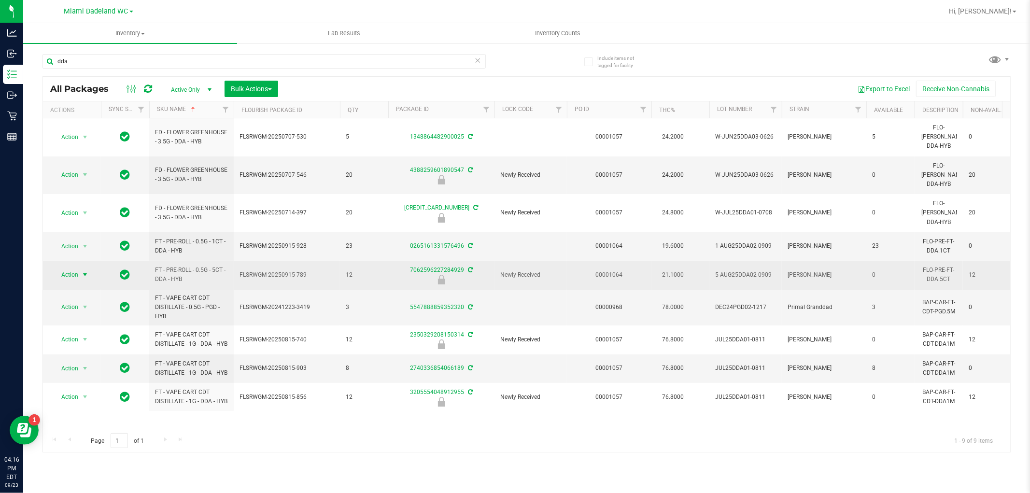
click at [75, 268] on span "Action" at bounding box center [66, 275] width 26 height 14
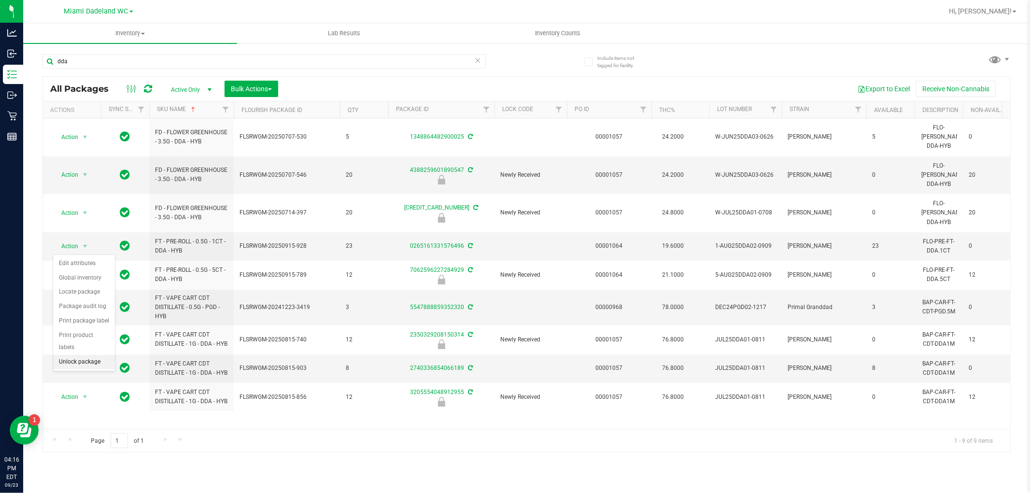
click at [88, 363] on li "Unlock package" at bounding box center [84, 362] width 62 height 14
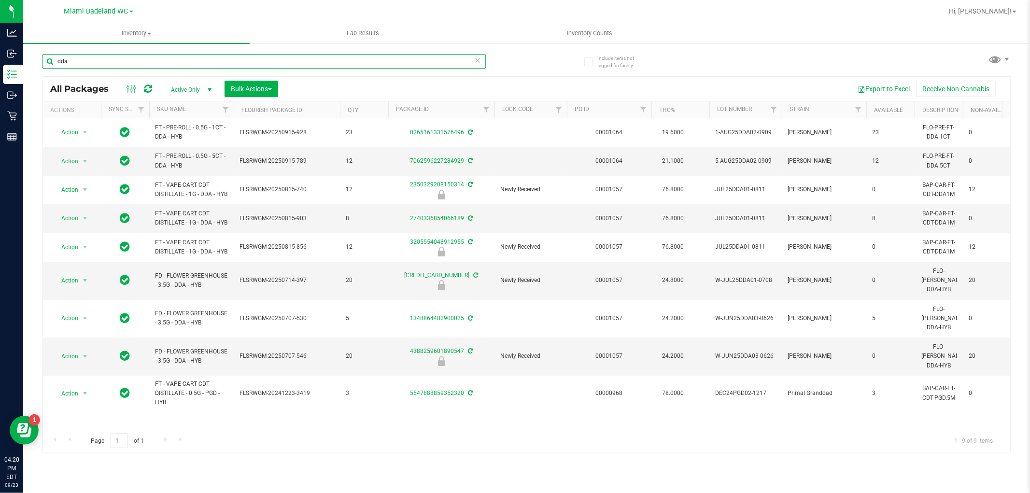
click at [200, 66] on input "dda" at bounding box center [263, 61] width 443 height 14
click at [199, 66] on input "dda" at bounding box center [263, 61] width 443 height 14
click at [199, 65] on input "dda" at bounding box center [263, 61] width 443 height 14
type input "blo"
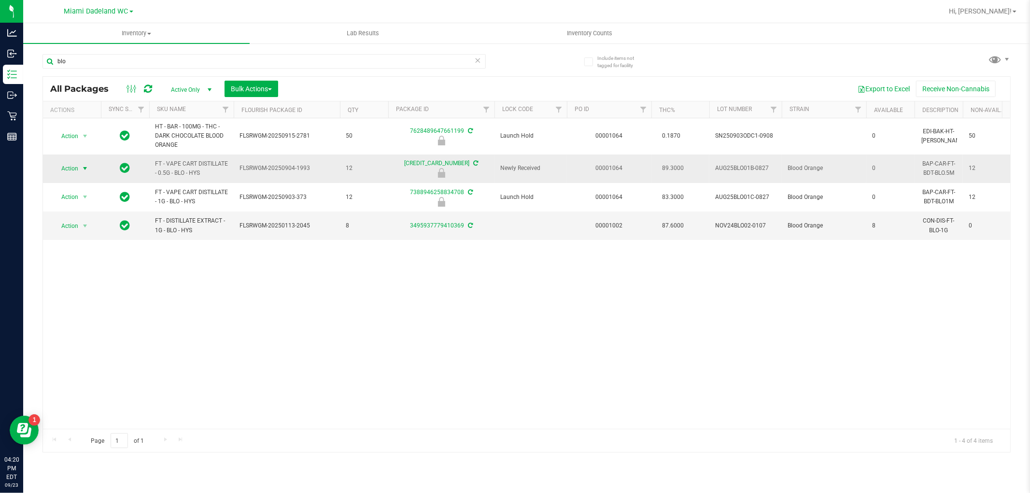
click at [69, 175] on span "Action" at bounding box center [66, 169] width 26 height 14
click at [88, 286] on li "Unlock package" at bounding box center [84, 283] width 62 height 14
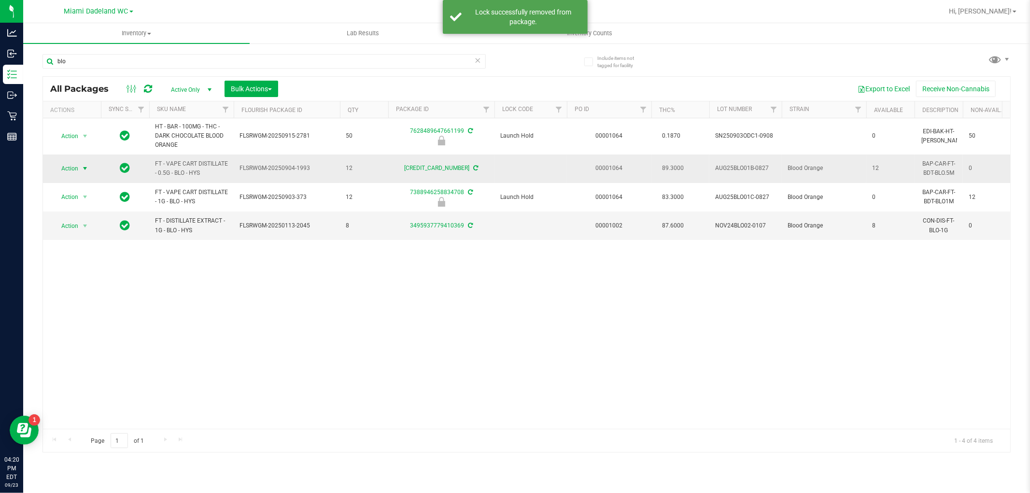
click at [75, 174] on span "Action" at bounding box center [66, 169] width 26 height 14
click at [77, 263] on li "Lock package" at bounding box center [90, 256] width 75 height 14
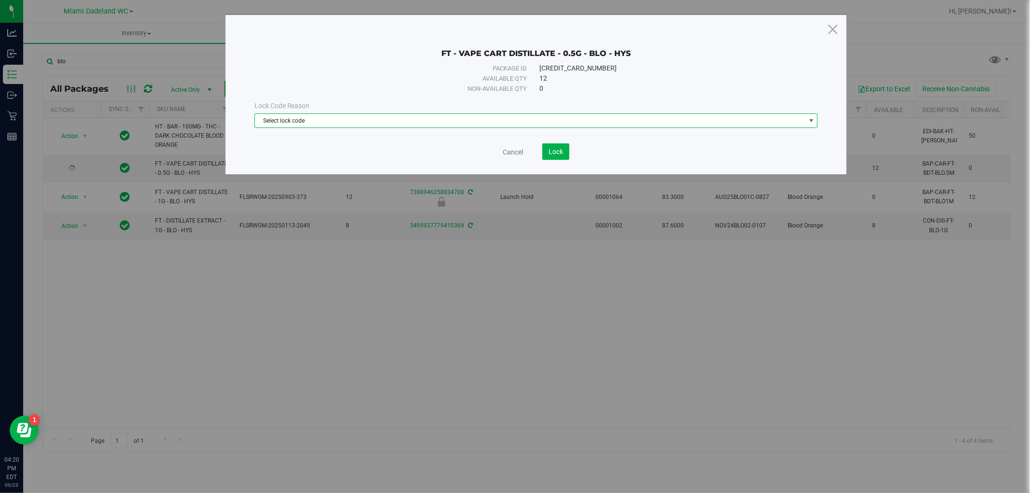
click at [301, 123] on span "Select lock code" at bounding box center [530, 121] width 550 height 14
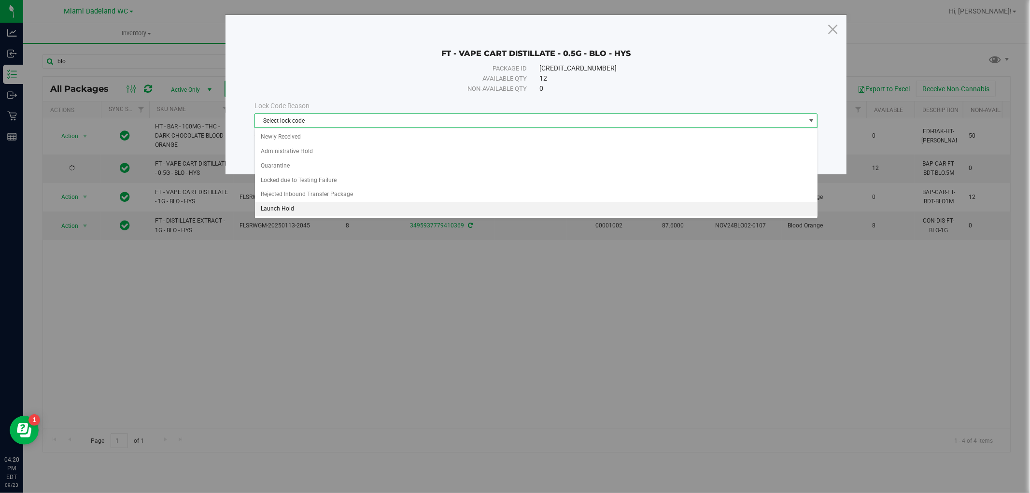
click at [291, 212] on li "Launch Hold" at bounding box center [536, 209] width 562 height 14
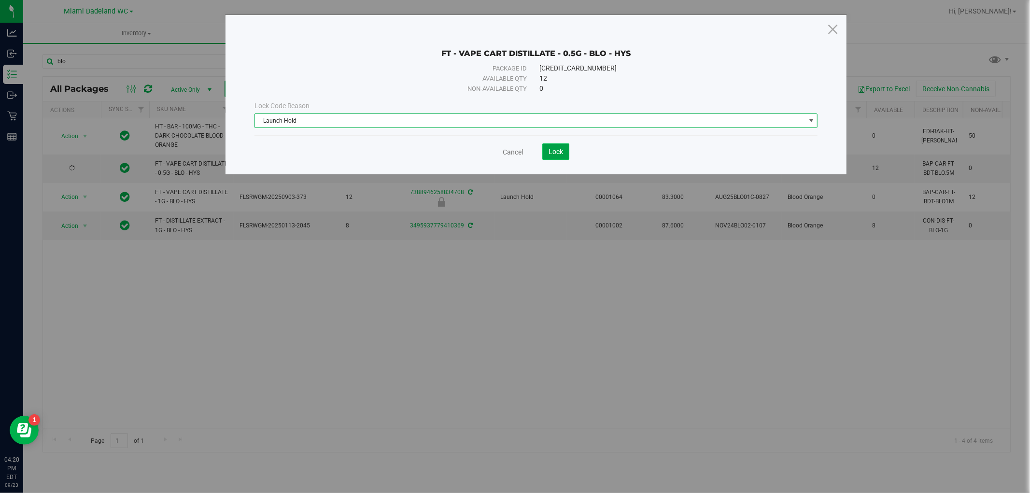
click at [561, 153] on span "Lock" at bounding box center [555, 152] width 14 height 8
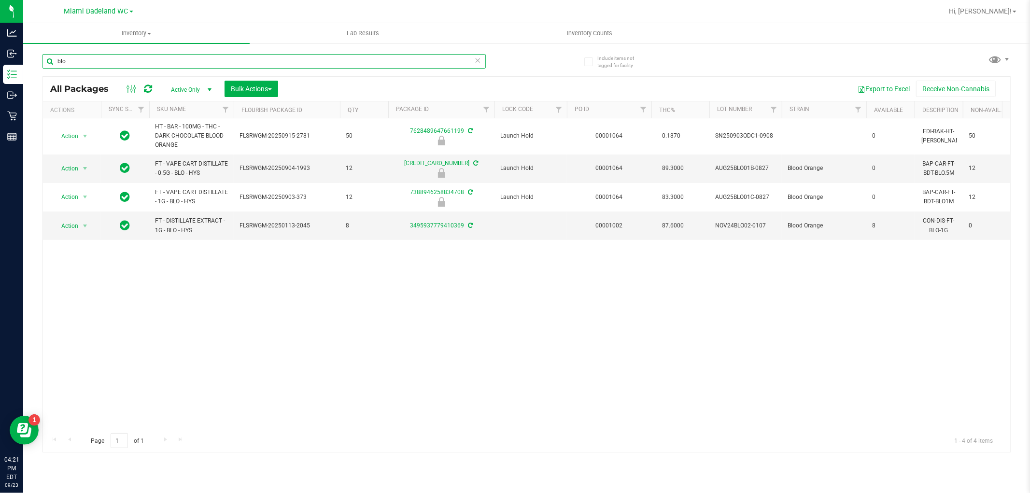
click at [175, 56] on input "blo" at bounding box center [263, 61] width 443 height 14
click at [177, 57] on input "blo" at bounding box center [263, 61] width 443 height 14
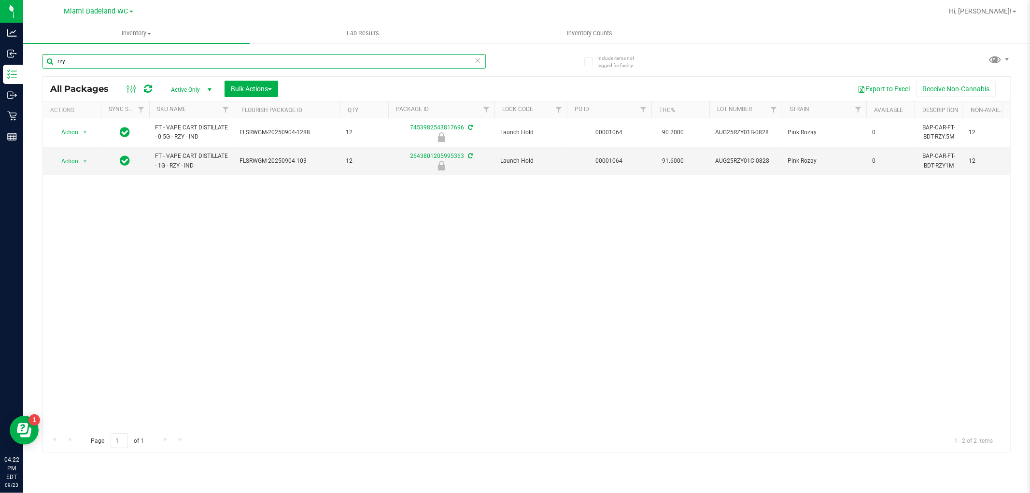
click at [223, 62] on input "rzy" at bounding box center [263, 61] width 443 height 14
type input "snp"
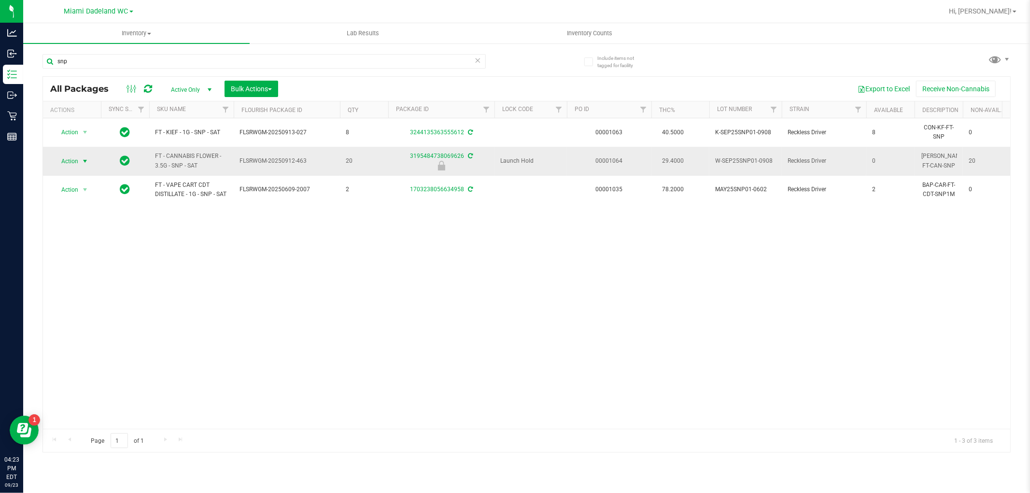
click at [65, 160] on span "Action" at bounding box center [66, 161] width 26 height 14
click at [74, 274] on li "Unlock package" at bounding box center [84, 276] width 62 height 14
click at [76, 157] on span "Action" at bounding box center [66, 161] width 26 height 14
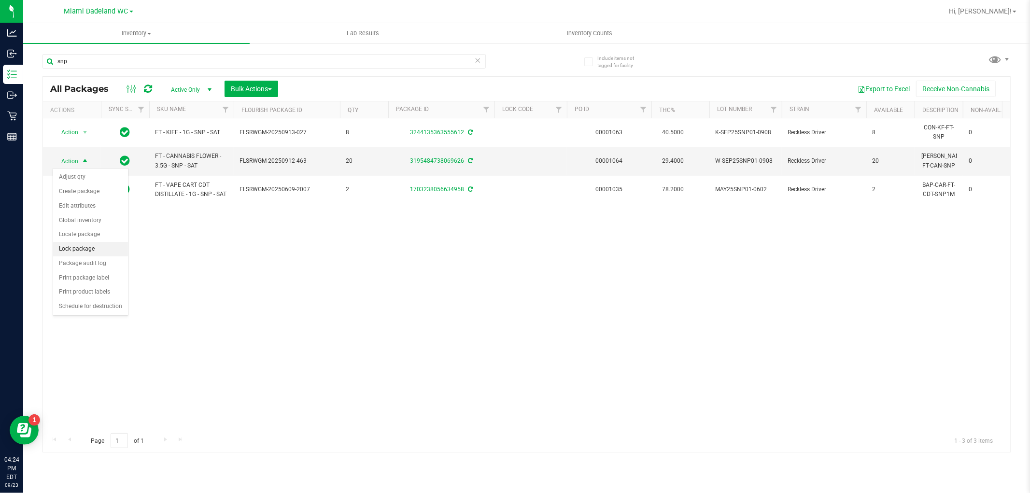
click at [102, 247] on li "Lock package" at bounding box center [90, 249] width 75 height 14
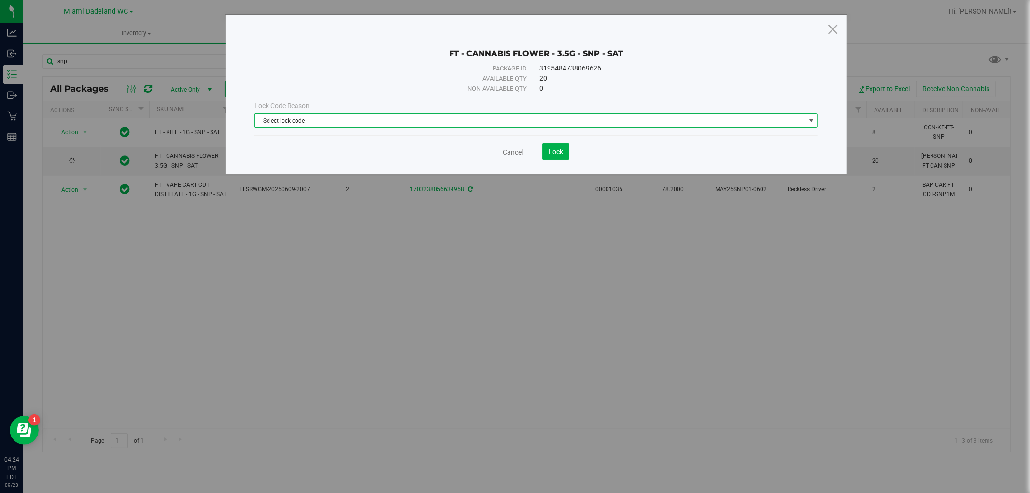
click at [551, 126] on span "Select lock code" at bounding box center [530, 121] width 550 height 14
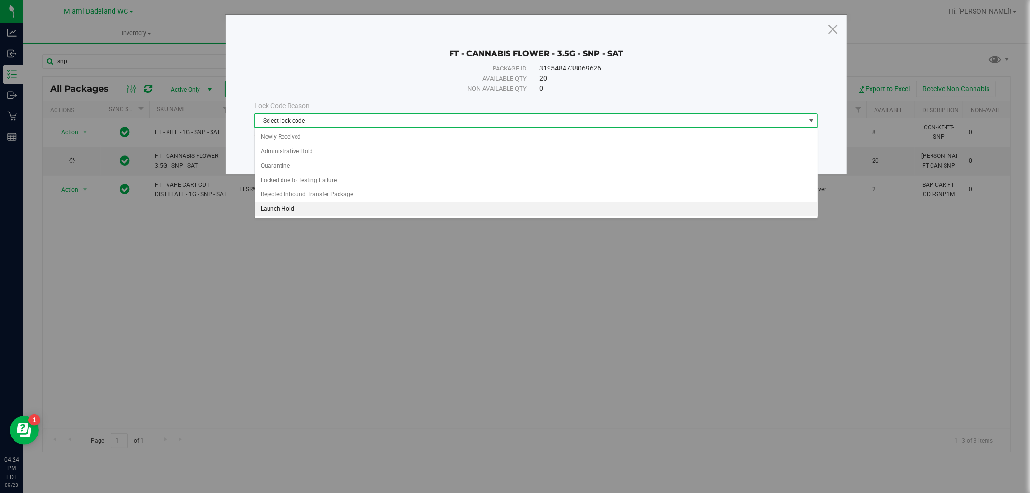
click at [337, 211] on li "Launch Hold" at bounding box center [536, 209] width 562 height 14
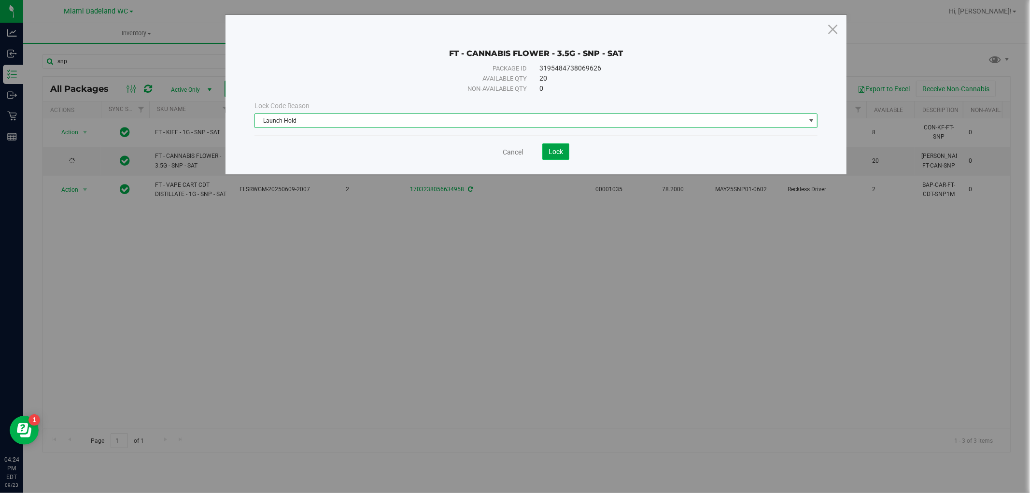
click at [546, 152] on button "Lock" at bounding box center [555, 151] width 27 height 16
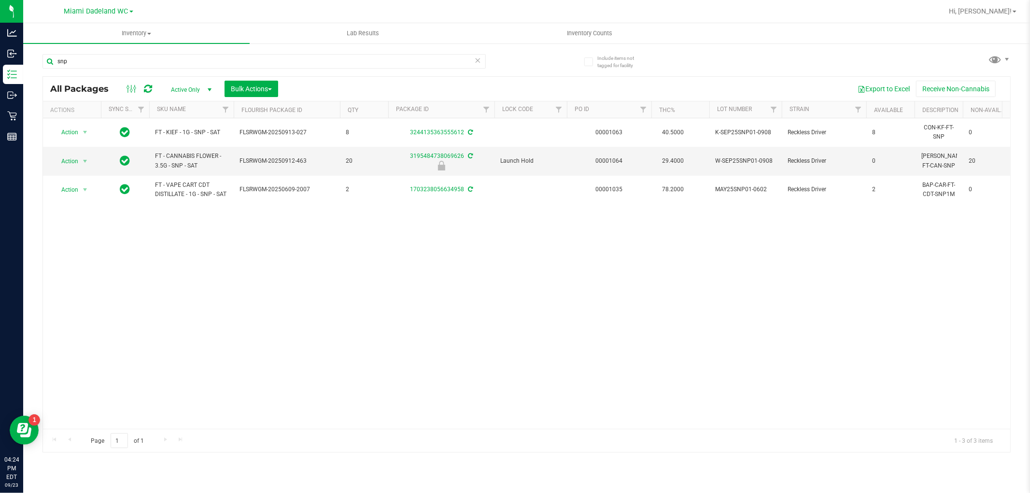
click at [555, 279] on div "Action Action Adjust qty Create package Edit attributes Global inventory Locate…" at bounding box center [526, 273] width 967 height 310
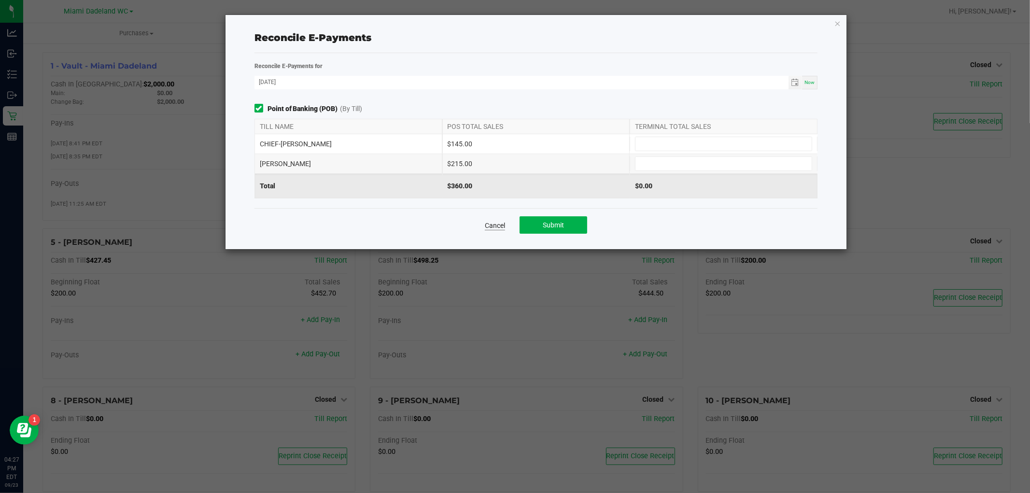
click at [501, 224] on link "Cancel" at bounding box center [495, 226] width 20 height 10
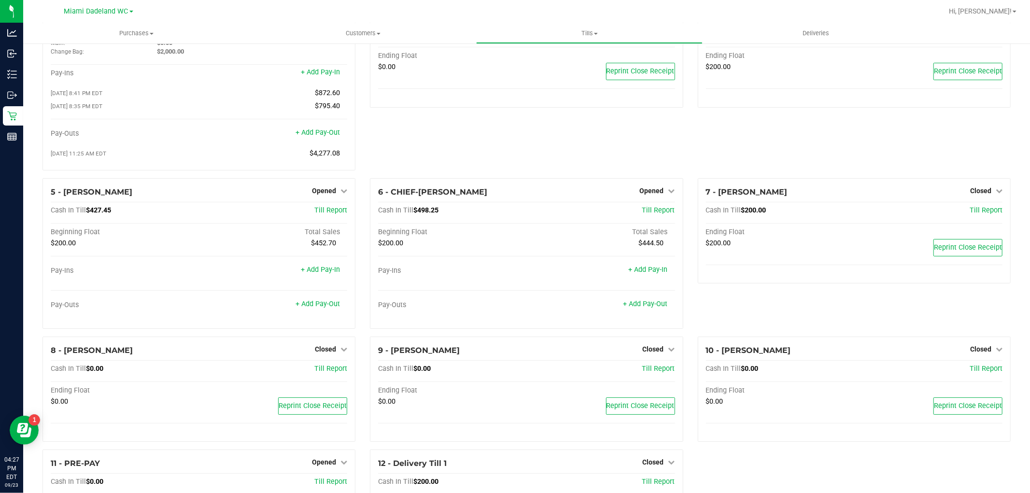
scroll to position [178, 0]
